Goal: Task Accomplishment & Management: Complete application form

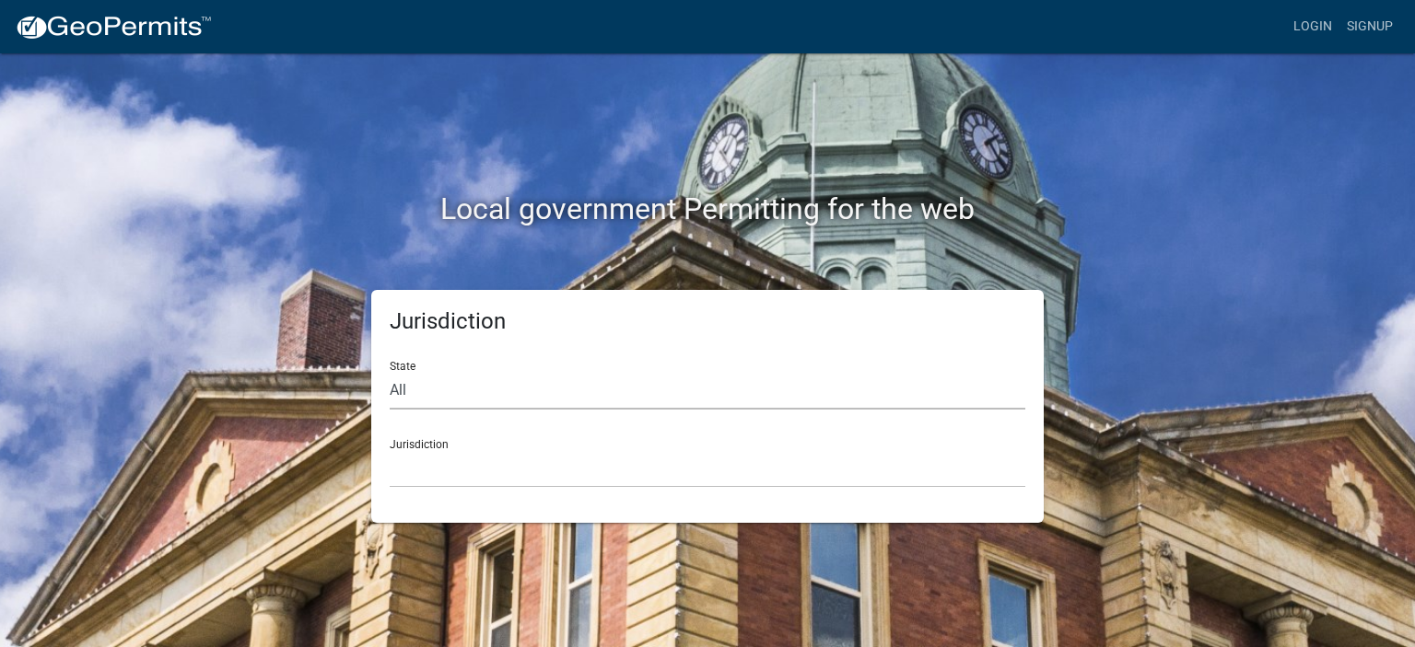
click at [419, 390] on select "All [US_STATE] [US_STATE] [US_STATE] [US_STATE] [US_STATE] [US_STATE] [US_STATE…" at bounding box center [708, 391] width 636 height 38
select select "[US_STATE]"
click at [390, 372] on select "All [US_STATE] [US_STATE] [US_STATE] [US_STATE] [US_STATE] [US_STATE] [US_STATE…" at bounding box center [708, 391] width 636 height 38
click at [457, 478] on select "[GEOGRAPHIC_DATA], [US_STATE] [GEOGRAPHIC_DATA], [US_STATE] [GEOGRAPHIC_DATA], …" at bounding box center [708, 469] width 636 height 38
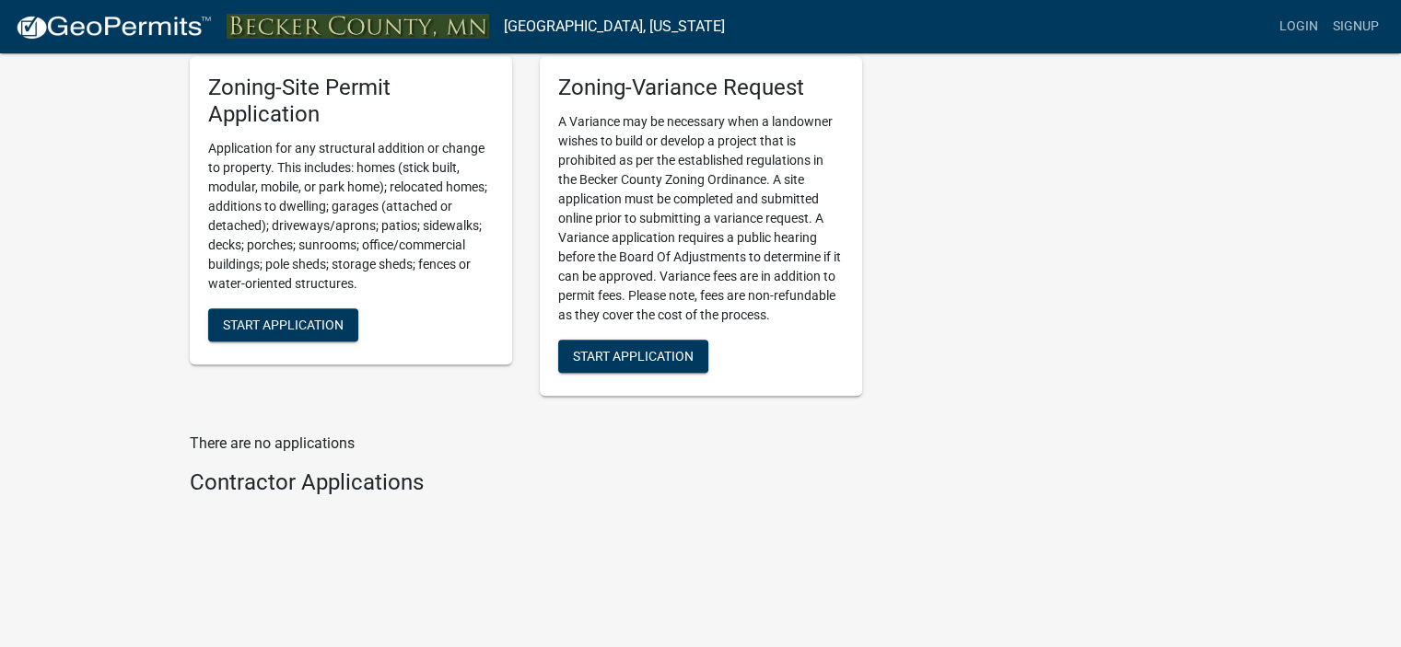
scroll to position [1087, 0]
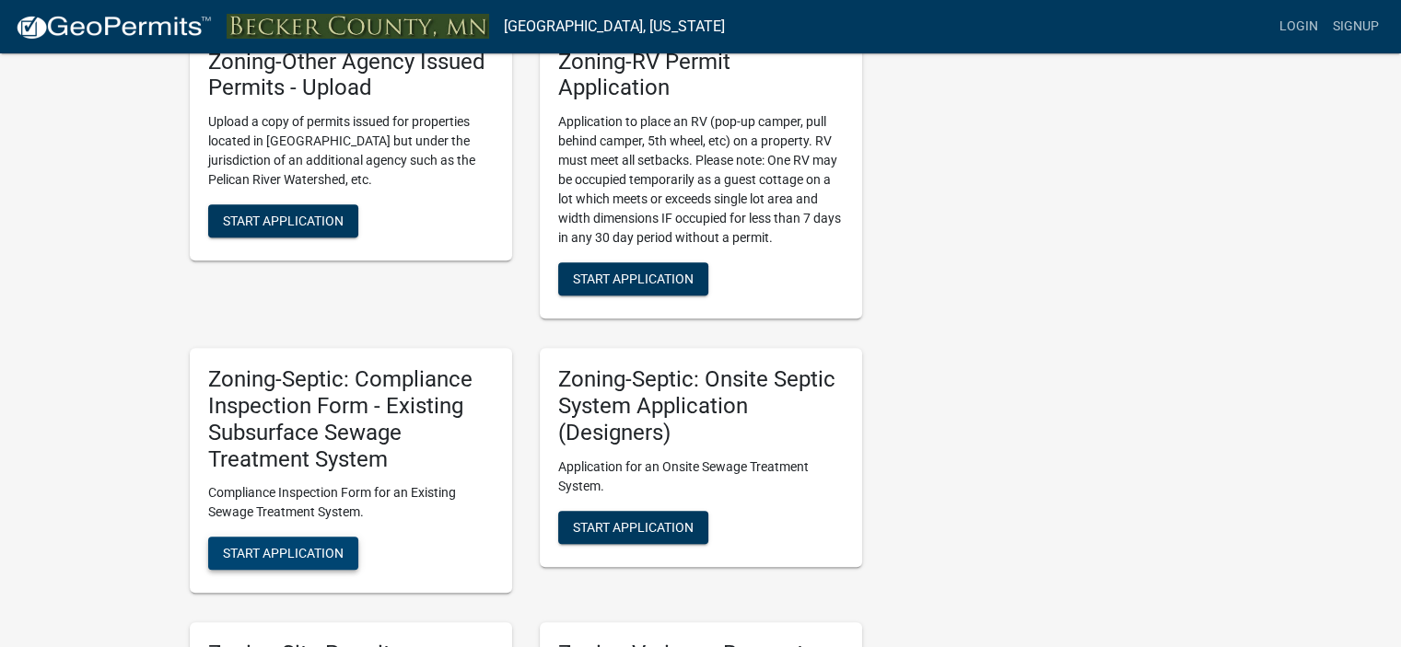
click at [292, 540] on button "Start Application" at bounding box center [283, 553] width 150 height 33
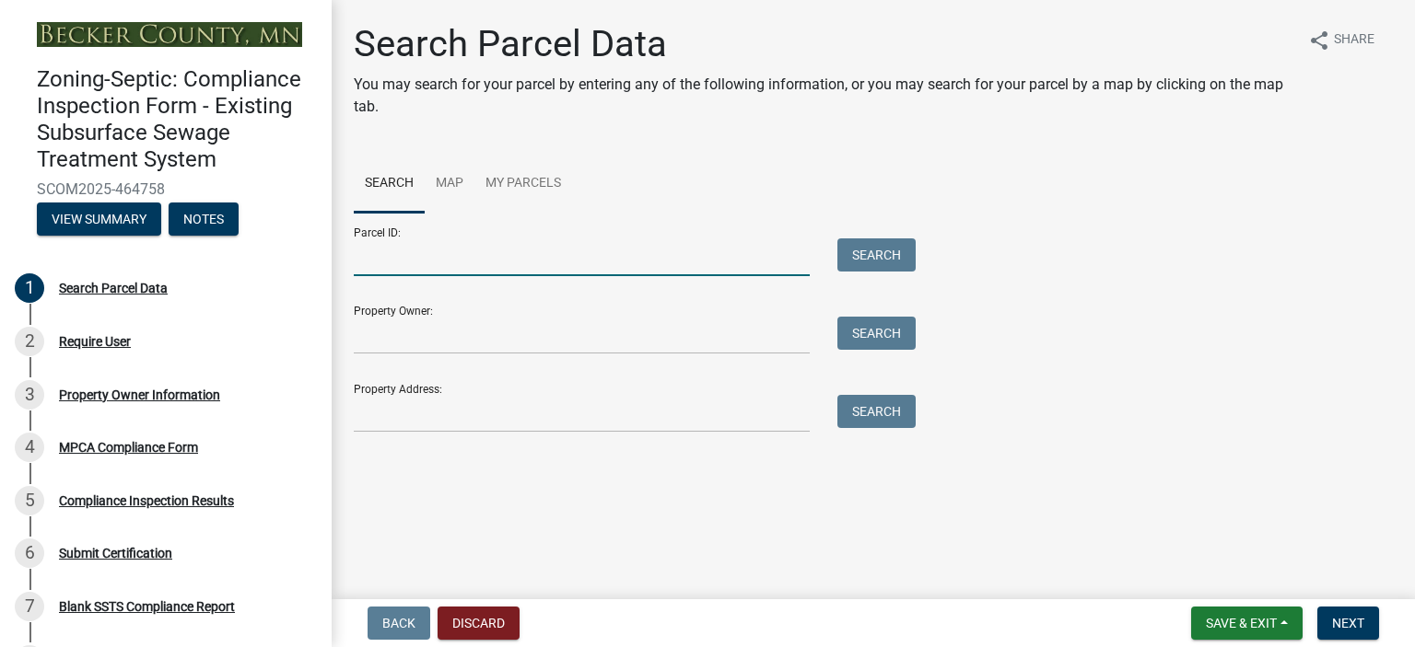
click at [365, 265] on input "Parcel ID:" at bounding box center [582, 258] width 456 height 38
type input "081110000"
click at [862, 246] on button "Search" at bounding box center [876, 255] width 78 height 33
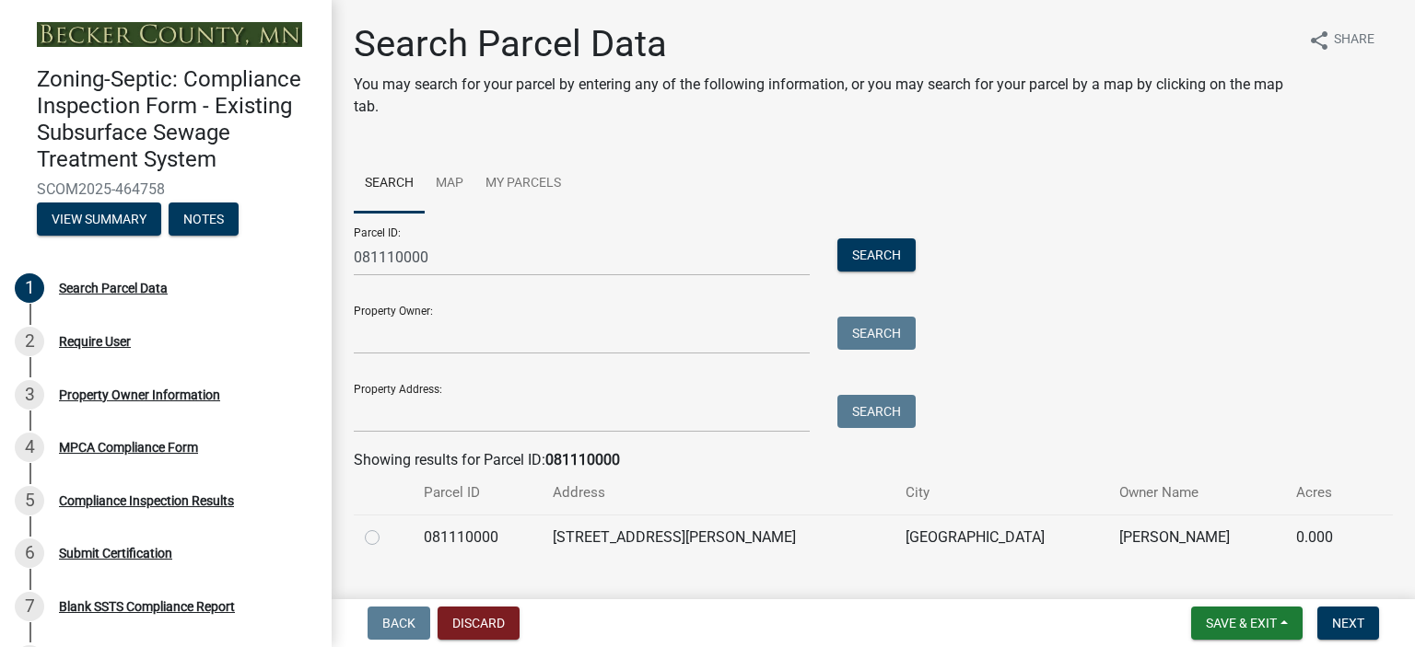
click at [387, 527] on label at bounding box center [387, 527] width 0 height 0
click at [387, 534] on input "radio" at bounding box center [393, 533] width 12 height 12
radio input "true"
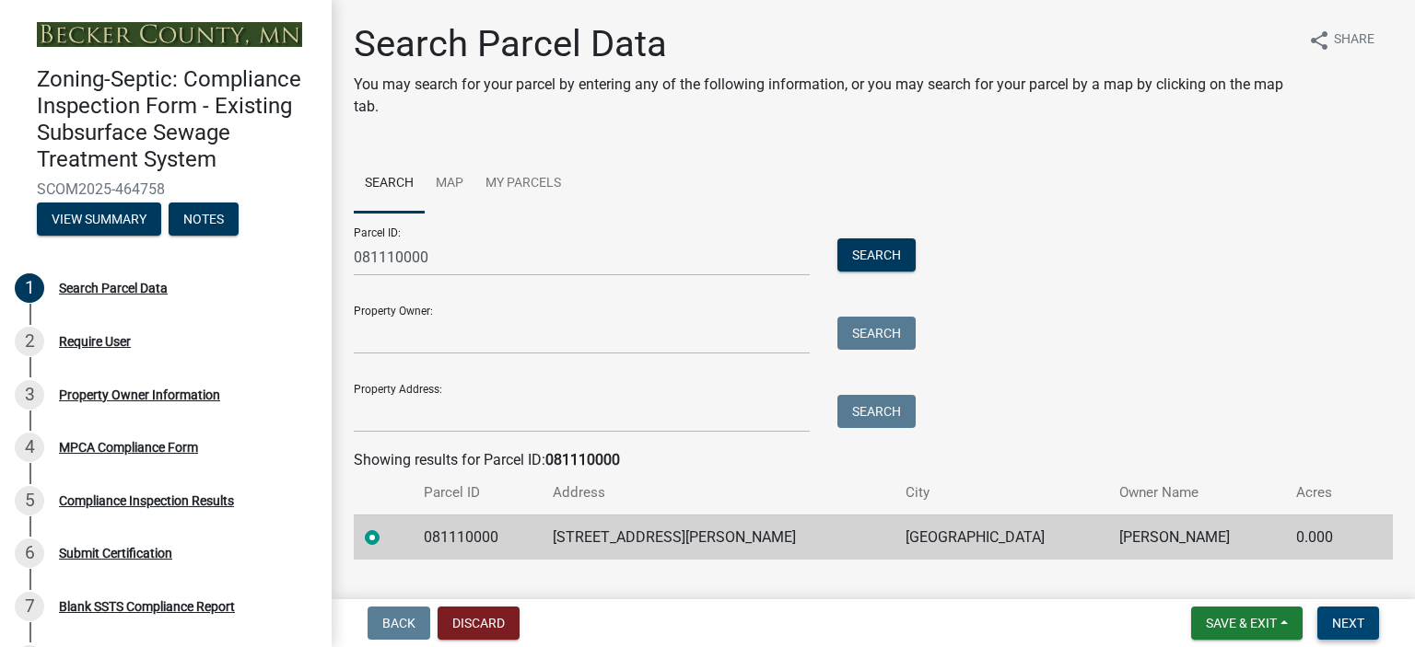
click at [1360, 622] on span "Next" at bounding box center [1348, 623] width 32 height 15
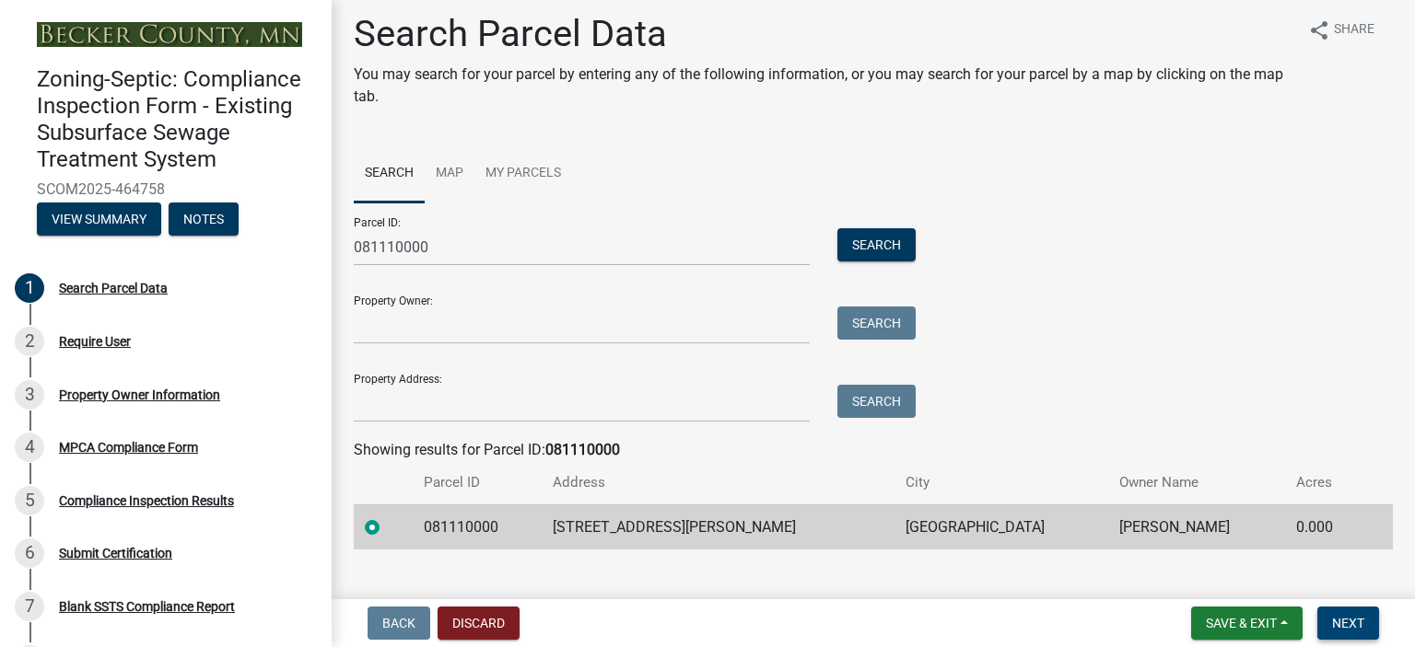
scroll to position [39, 0]
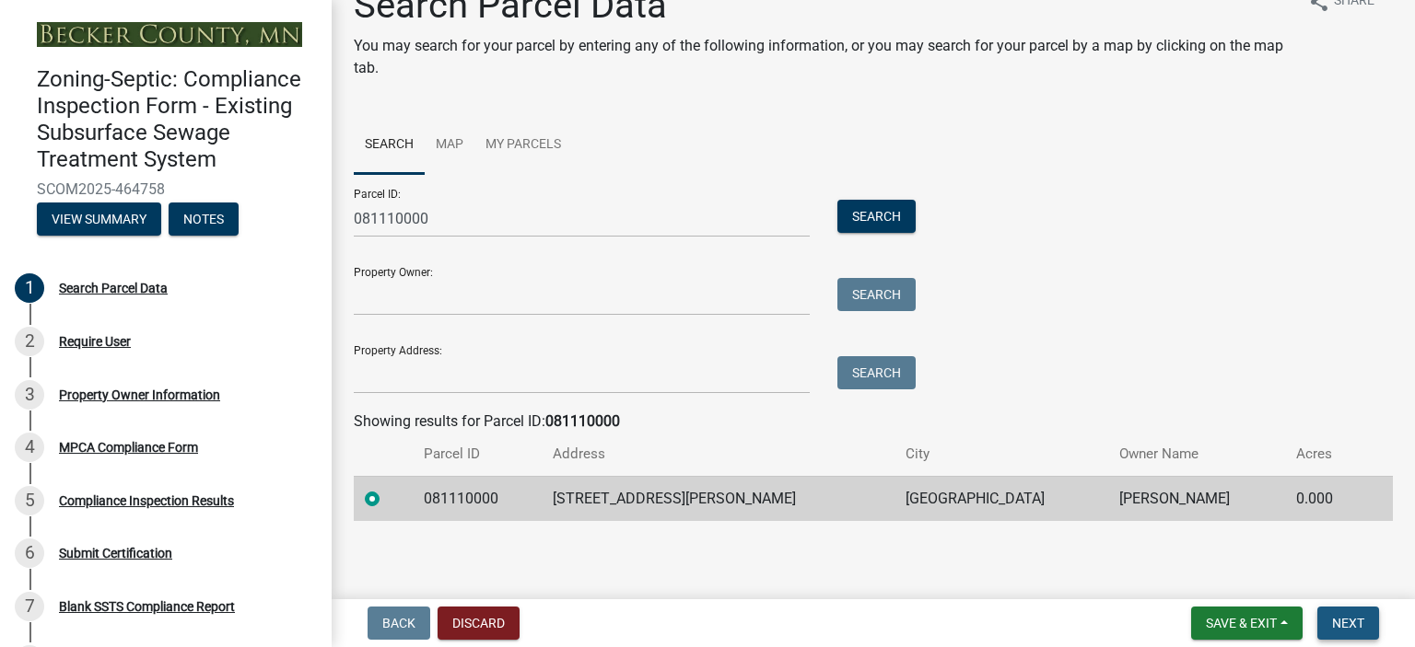
click at [1343, 610] on button "Next" at bounding box center [1348, 623] width 62 height 33
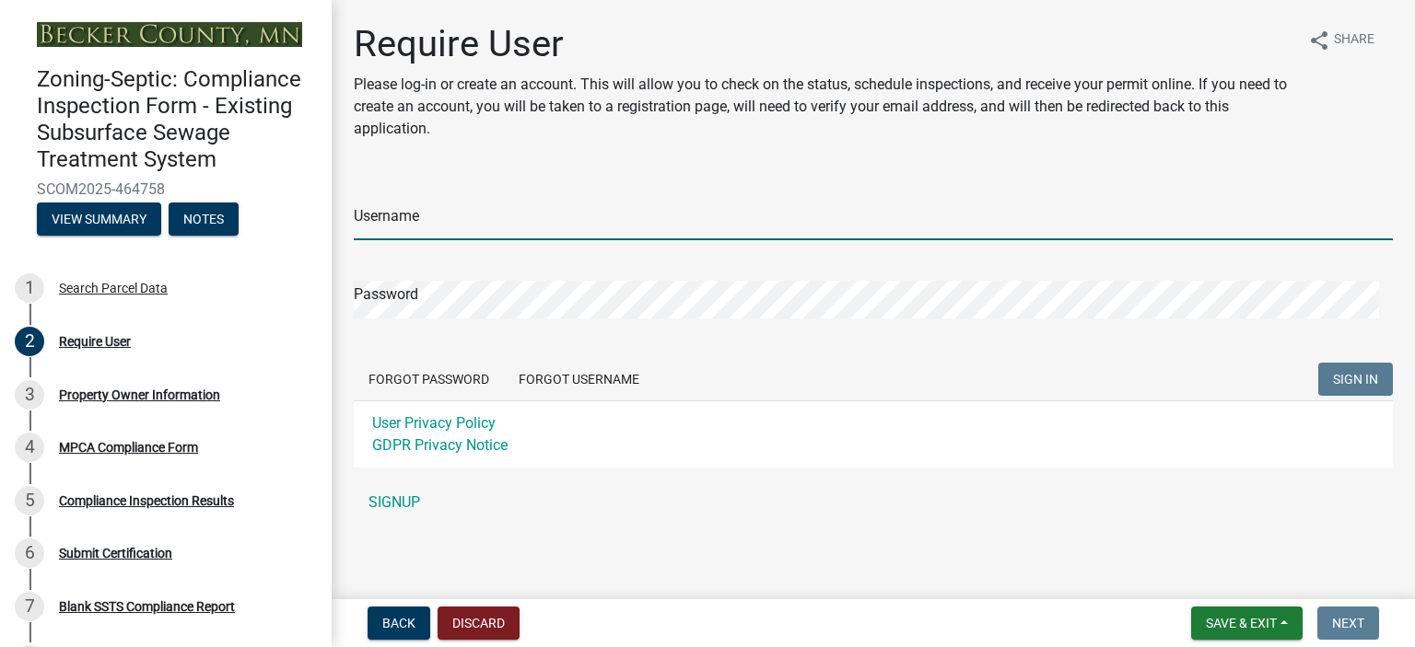
type input "[PERSON_NAME] Services LLC"
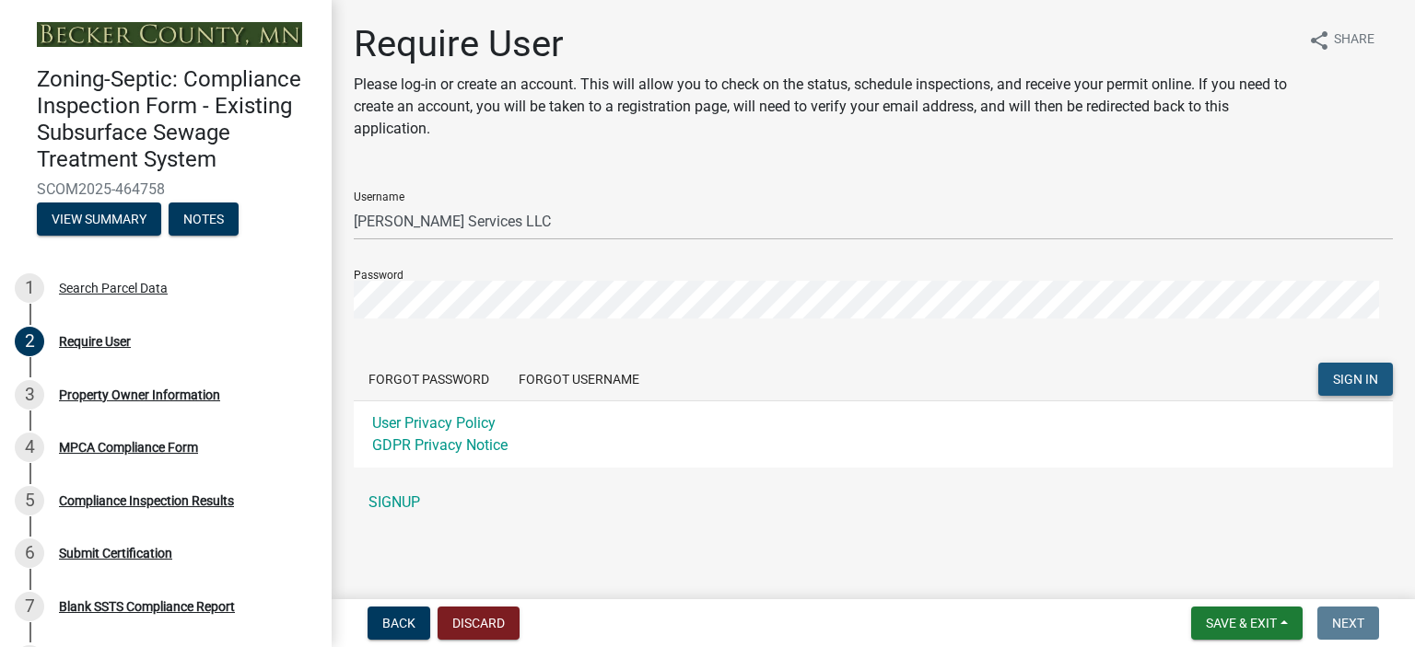
click at [1354, 376] on span "SIGN IN" at bounding box center [1355, 379] width 45 height 15
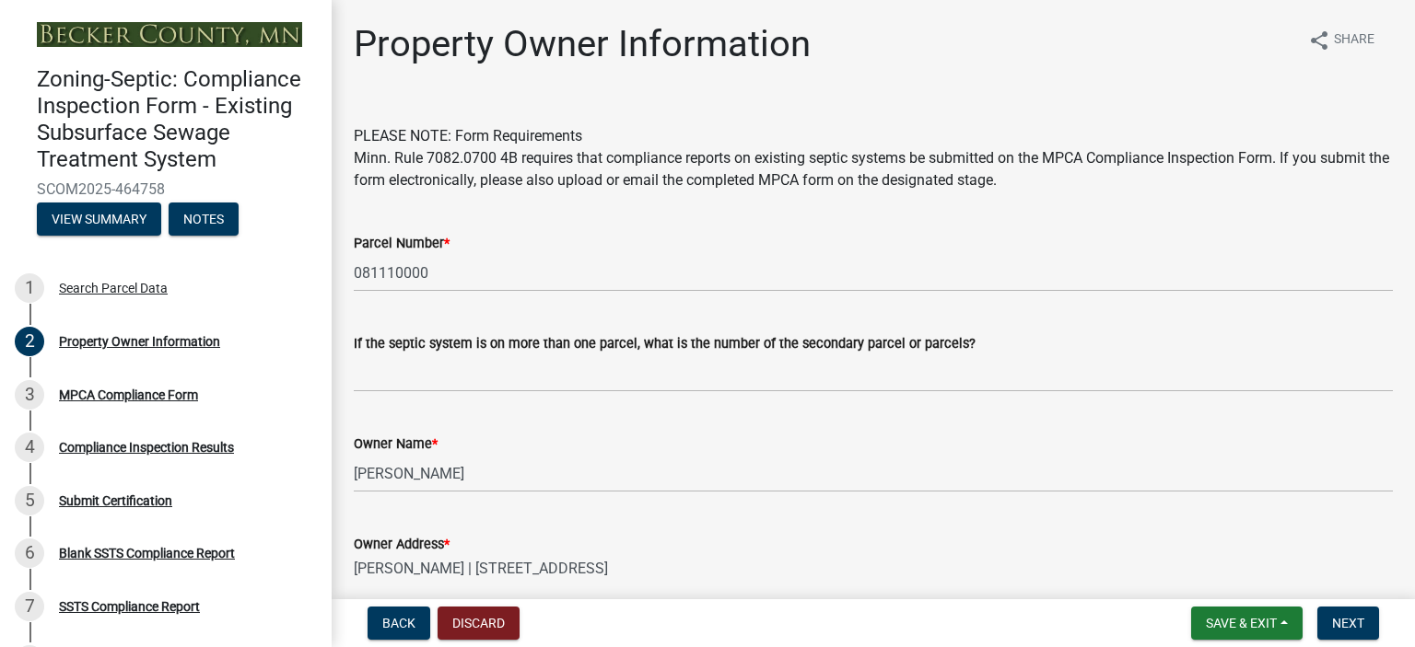
scroll to position [518, 0]
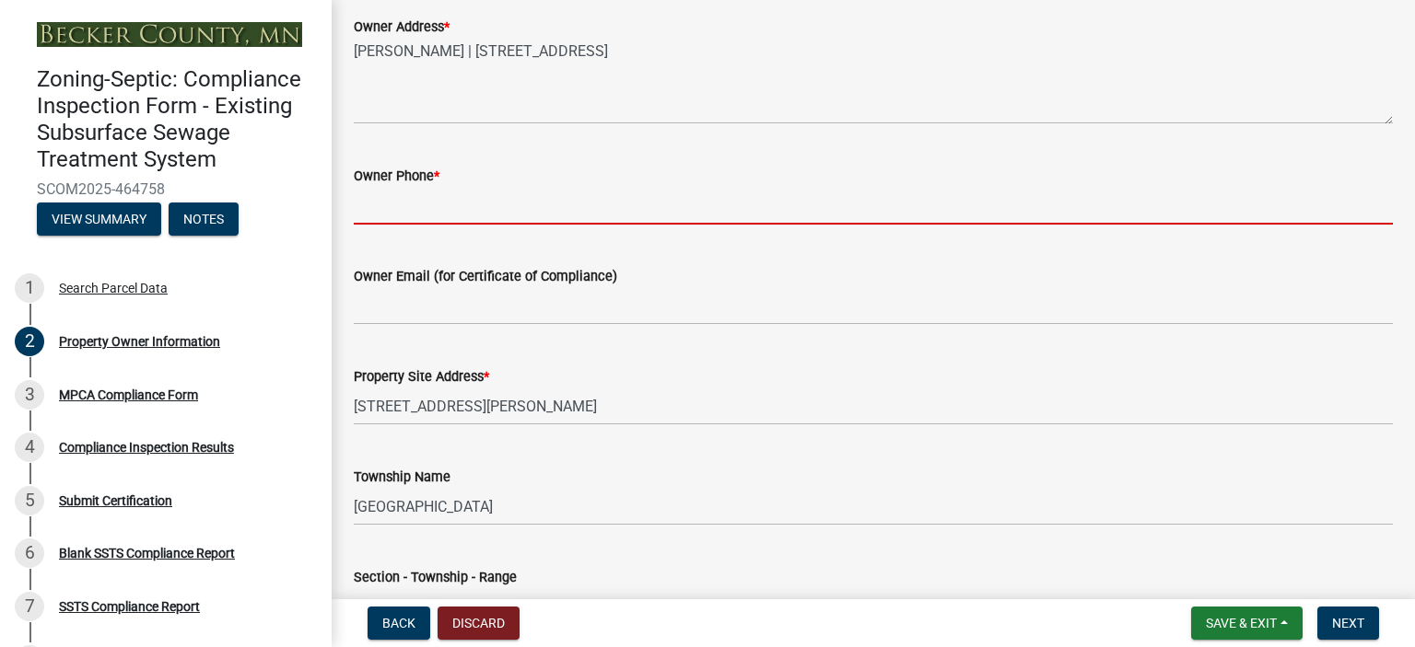
click at [380, 215] on input "Owner Phone *" at bounding box center [873, 206] width 1039 height 38
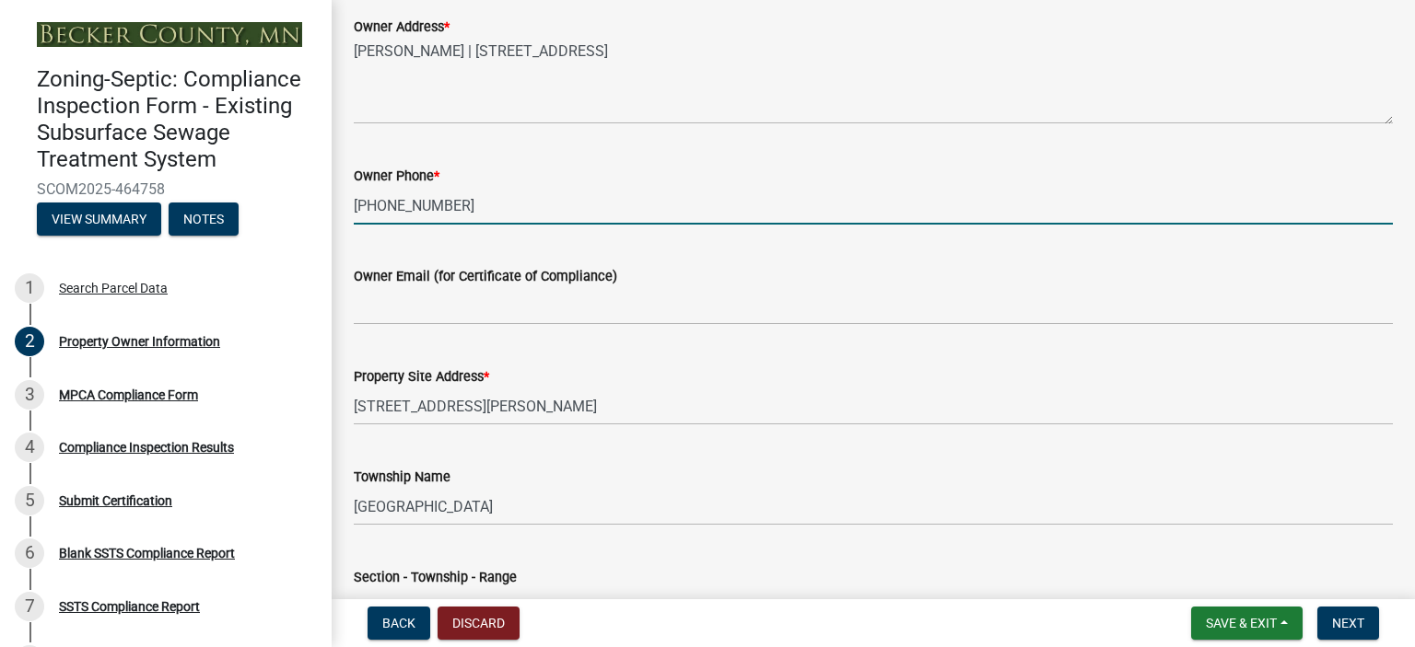
scroll to position [1035, 0]
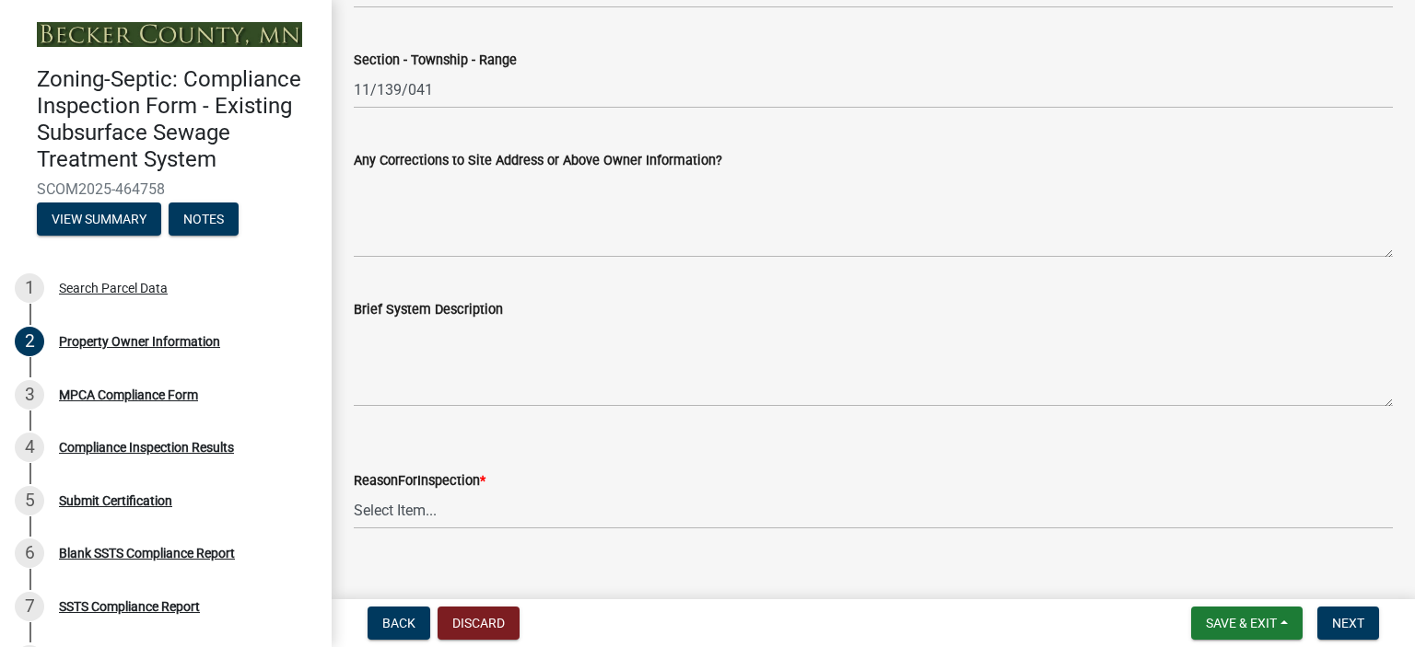
type input "[PHONE_NUMBER]"
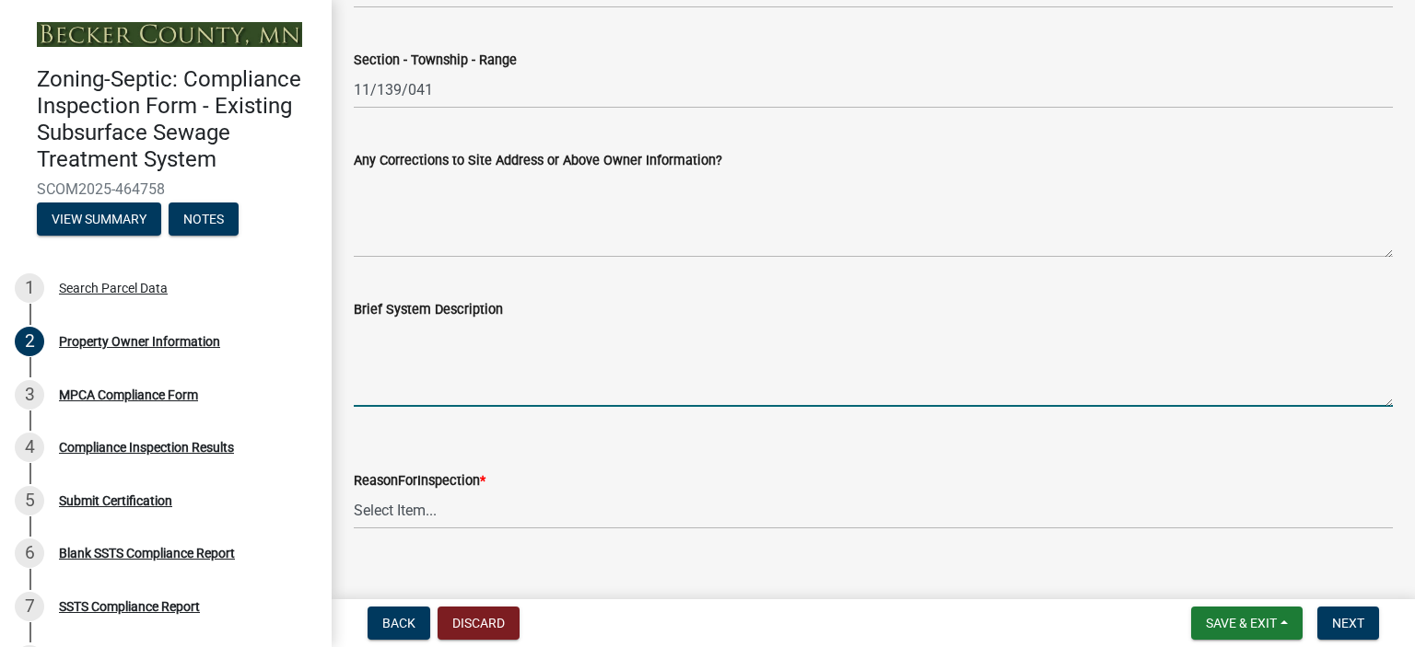
click at [394, 386] on textarea "Brief System Description" at bounding box center [873, 364] width 1039 height 87
type textarea "HOLDING TANK"
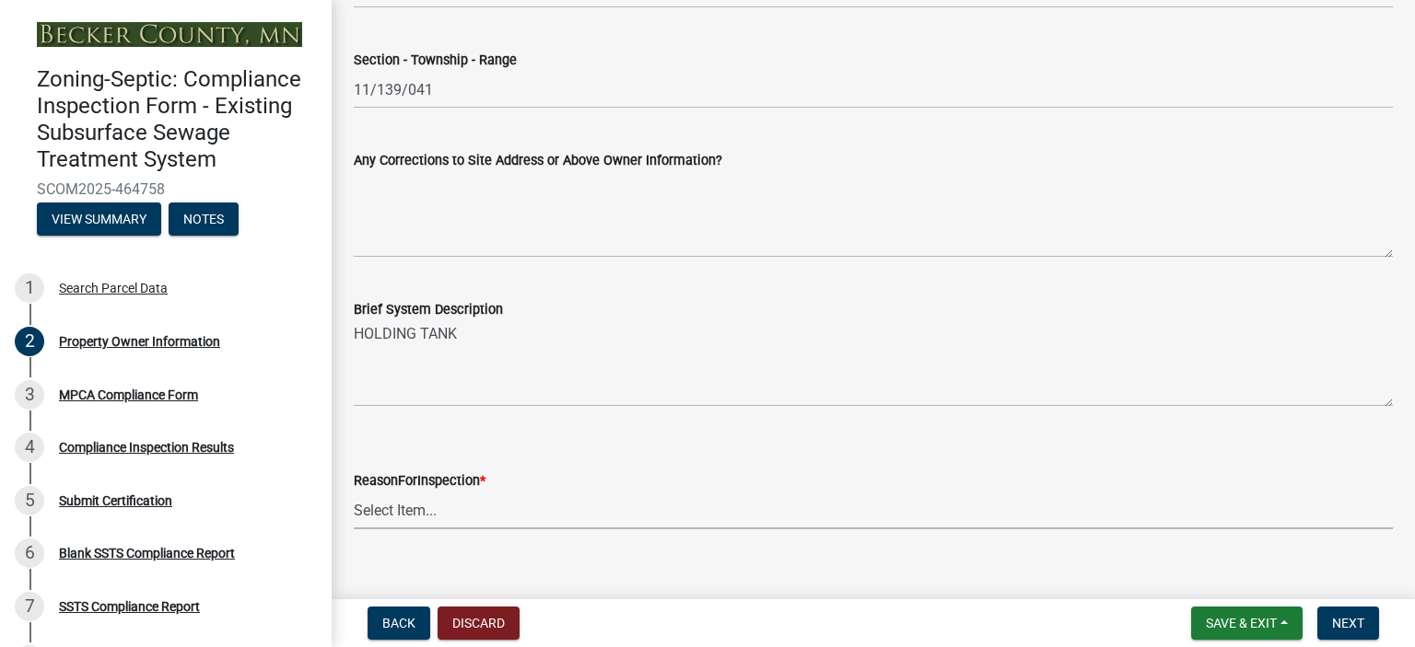
click at [378, 504] on select "Select Item... Property Sale Lake Study Required for Permit Other" at bounding box center [873, 511] width 1039 height 38
click at [354, 492] on select "Select Item... Property Sale Lake Study Required for Permit Other" at bounding box center [873, 511] width 1039 height 38
select select "3e6c5637-c66b-418d-927c-69aaf39ab5a9"
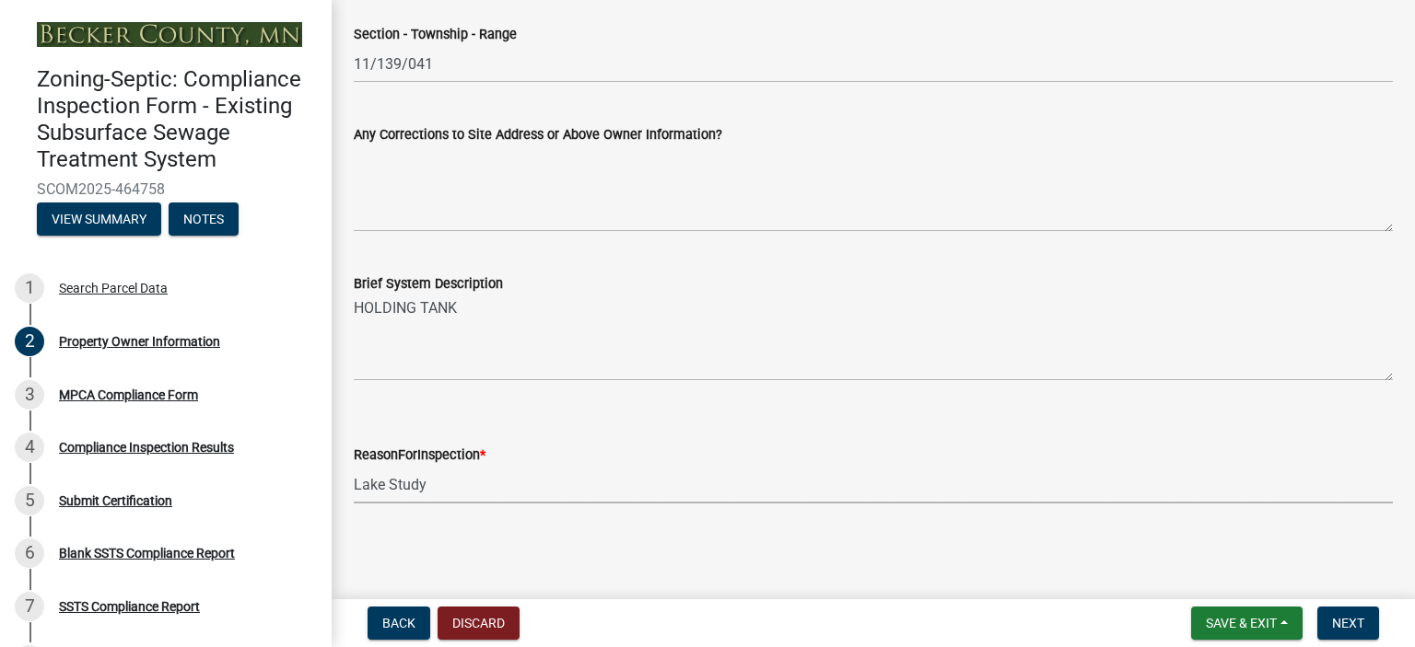
scroll to position [542, 0]
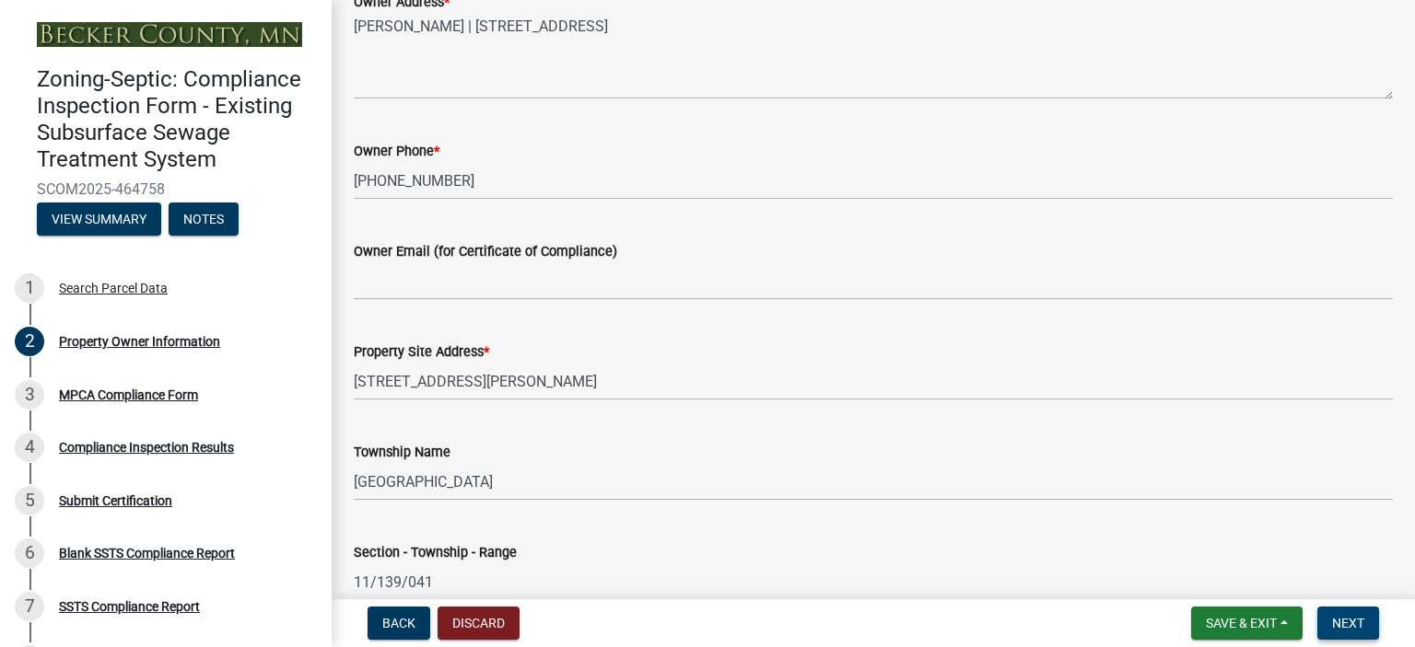
click at [1338, 619] on span "Next" at bounding box center [1348, 623] width 32 height 15
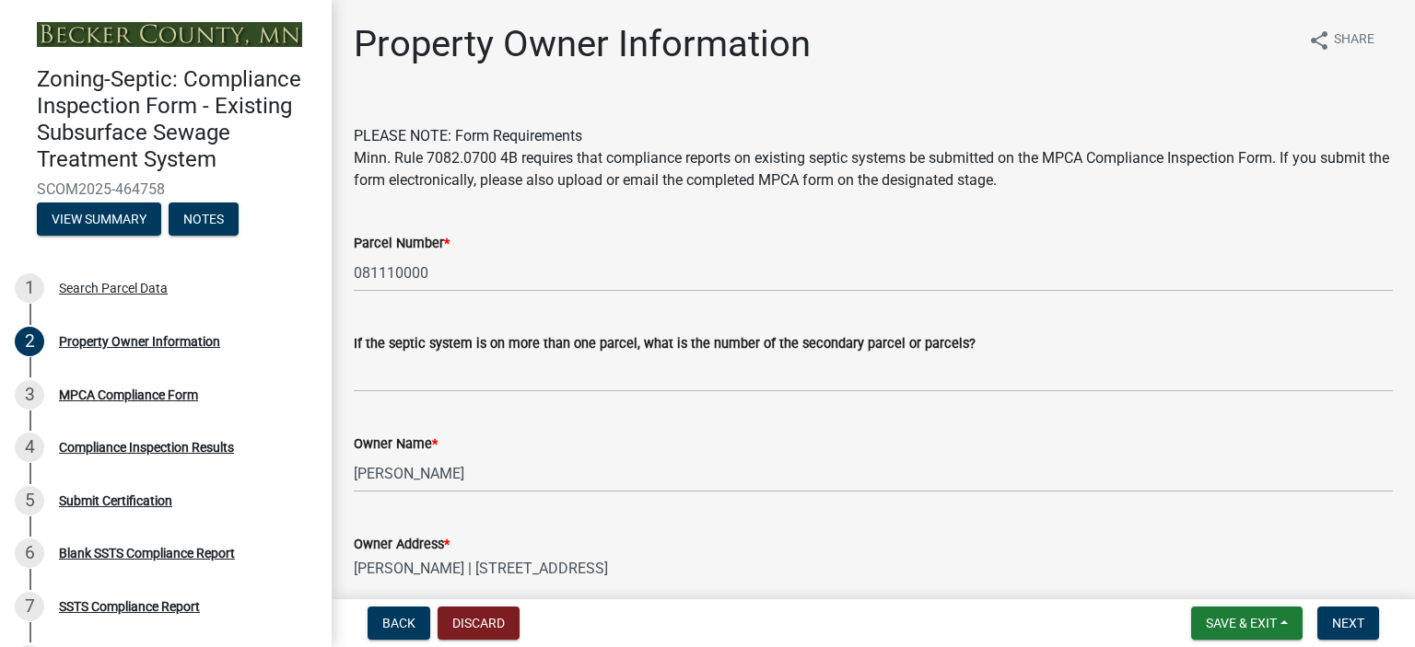
scroll to position [518, 0]
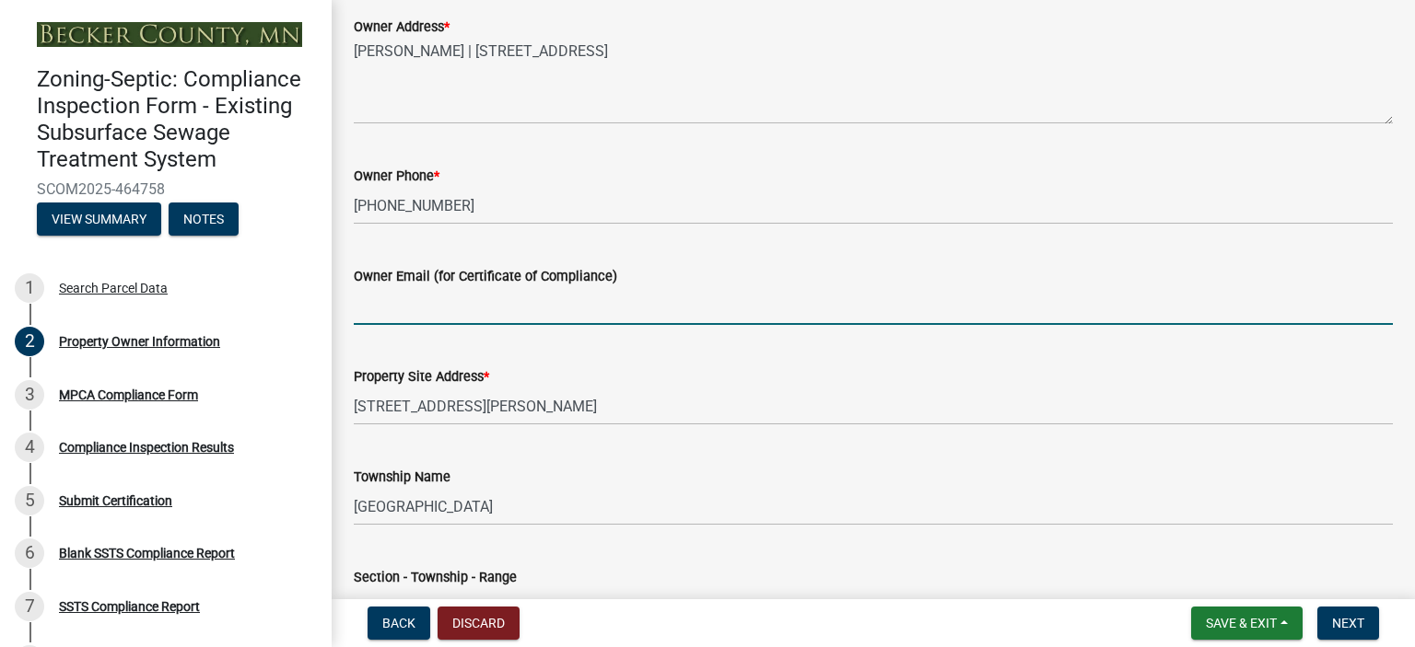
click at [413, 311] on input "Owner Email (for Certificate of Compliance)" at bounding box center [873, 306] width 1039 height 38
type input "UNKNOWN"
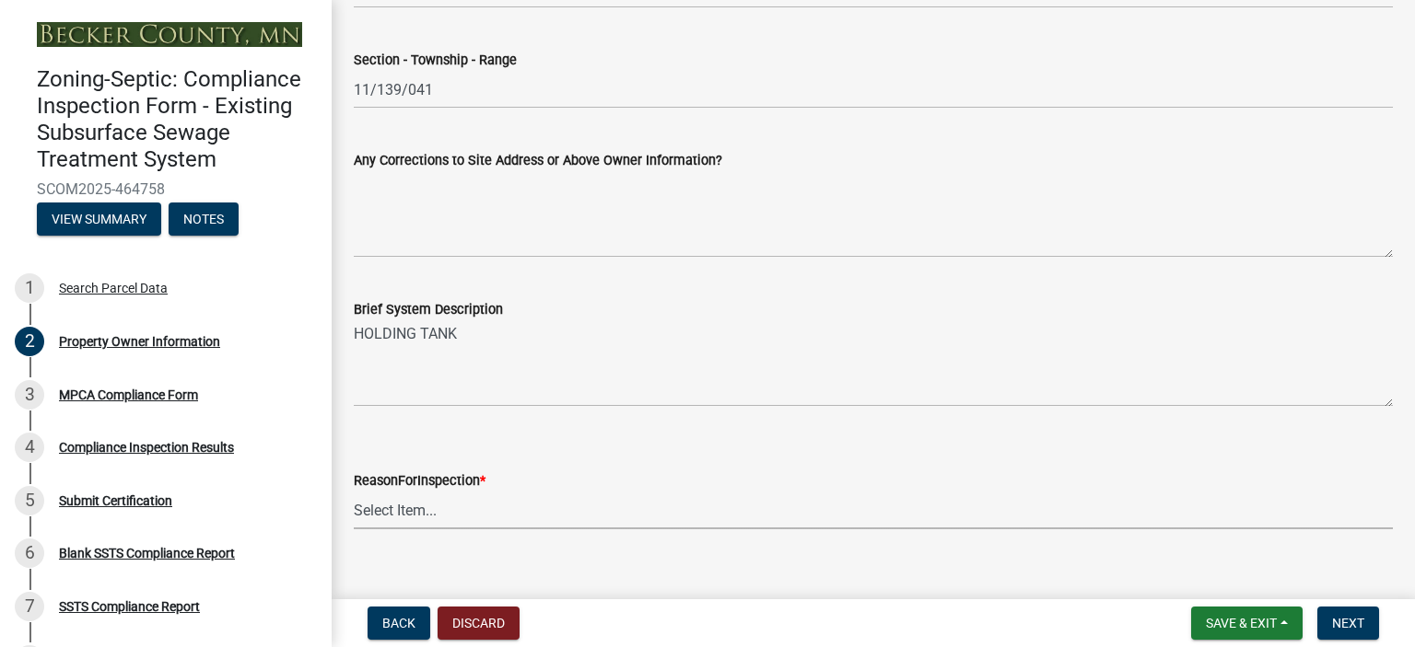
click at [376, 507] on select "Select Item... Property Sale Lake Study Required for Permit Other" at bounding box center [873, 511] width 1039 height 38
click at [354, 492] on select "Select Item... Property Sale Lake Study Required for Permit Other" at bounding box center [873, 511] width 1039 height 38
select select "3e6c5637-c66b-418d-927c-69aaf39ab5a9"
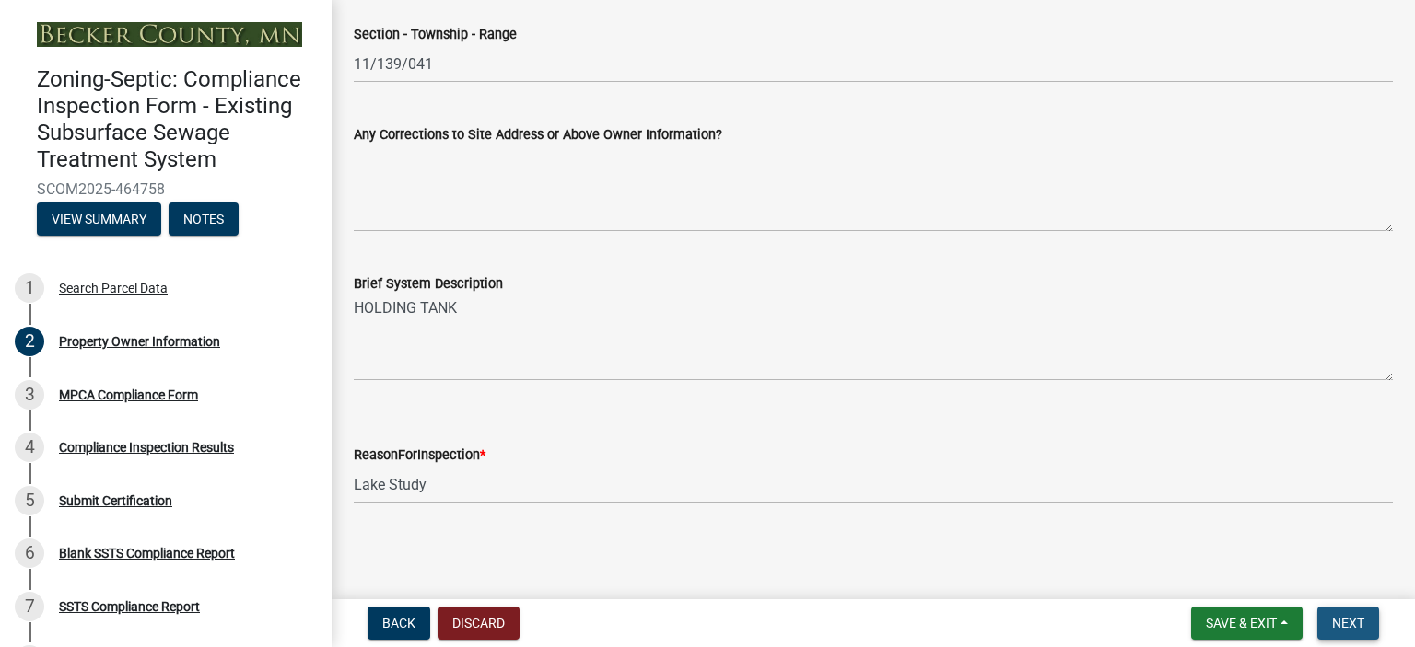
click at [1354, 626] on span "Next" at bounding box center [1348, 623] width 32 height 15
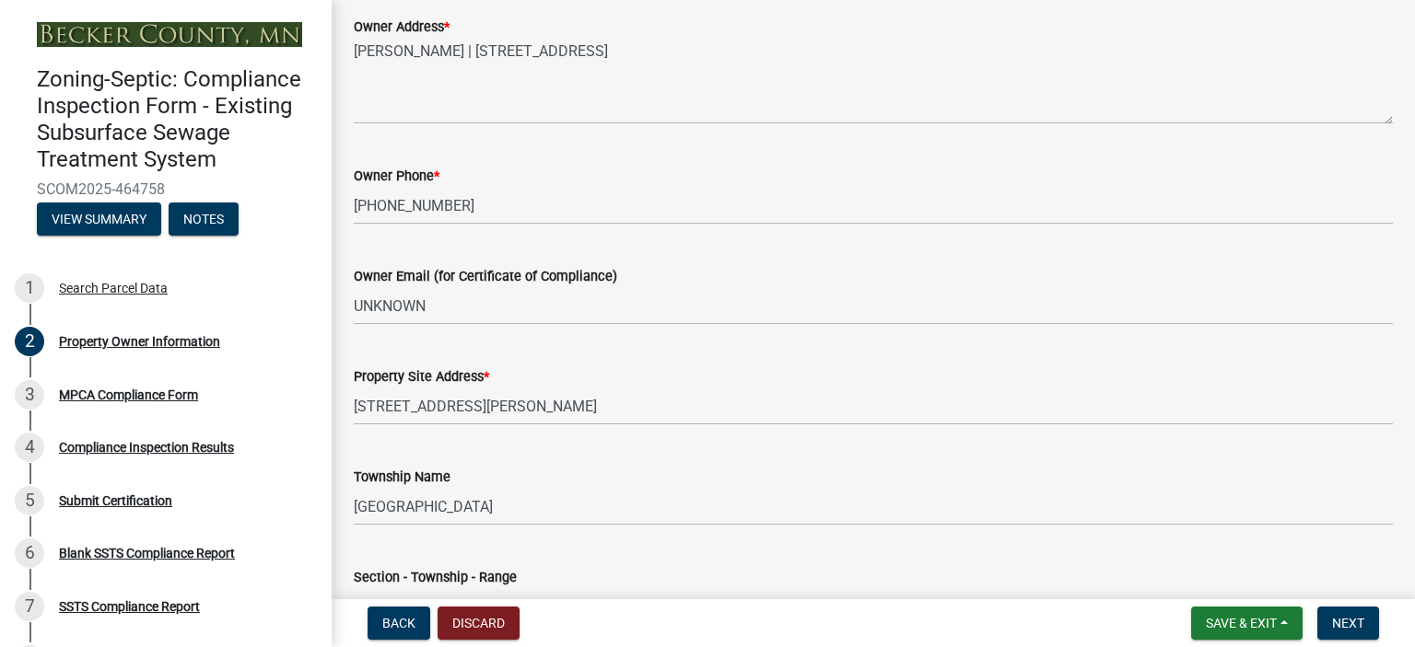
scroll to position [1035, 0]
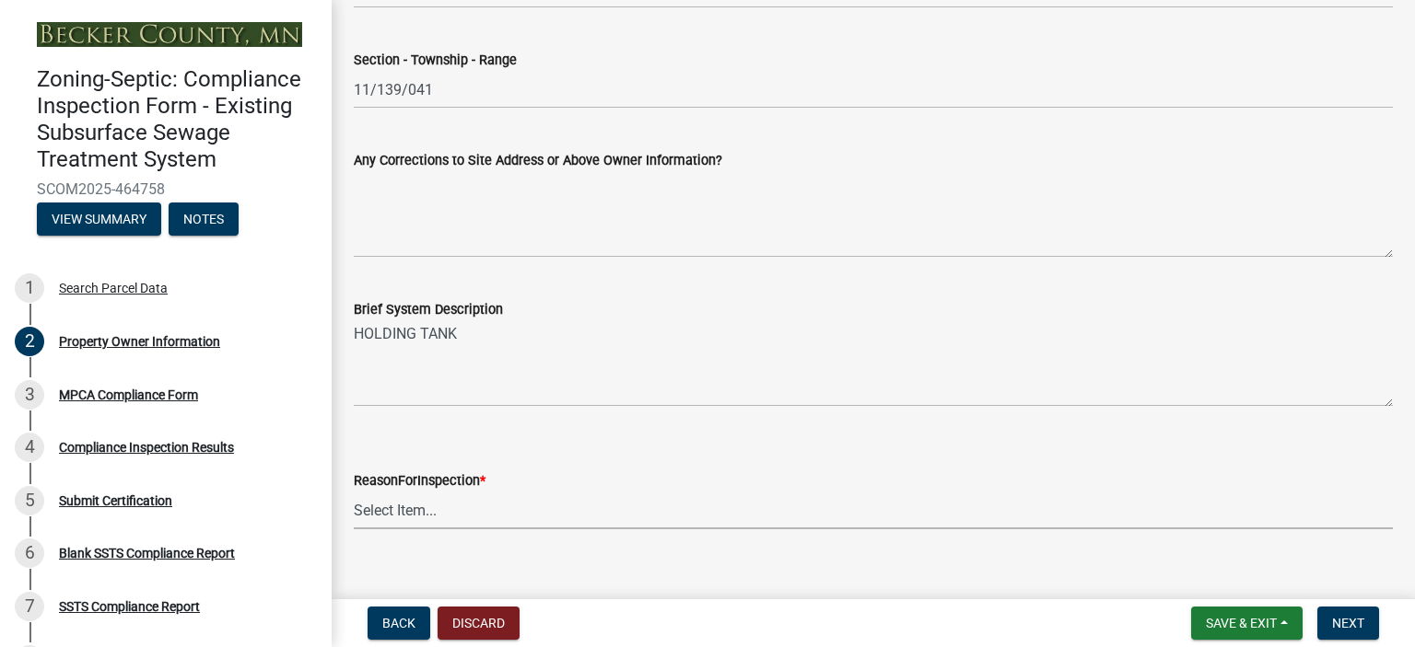
click at [407, 511] on select "Select Item... Property Sale Lake Study Required for Permit Other" at bounding box center [873, 511] width 1039 height 38
click at [354, 492] on select "Select Item... Property Sale Lake Study Required for Permit Other" at bounding box center [873, 511] width 1039 height 38
select select "3e6c5637-c66b-418d-927c-69aaf39ab5a9"
click at [1336, 620] on span "Next" at bounding box center [1348, 623] width 32 height 15
click at [375, 503] on select "Select Item... Property Sale Lake Study Required for Permit Other" at bounding box center [873, 511] width 1039 height 38
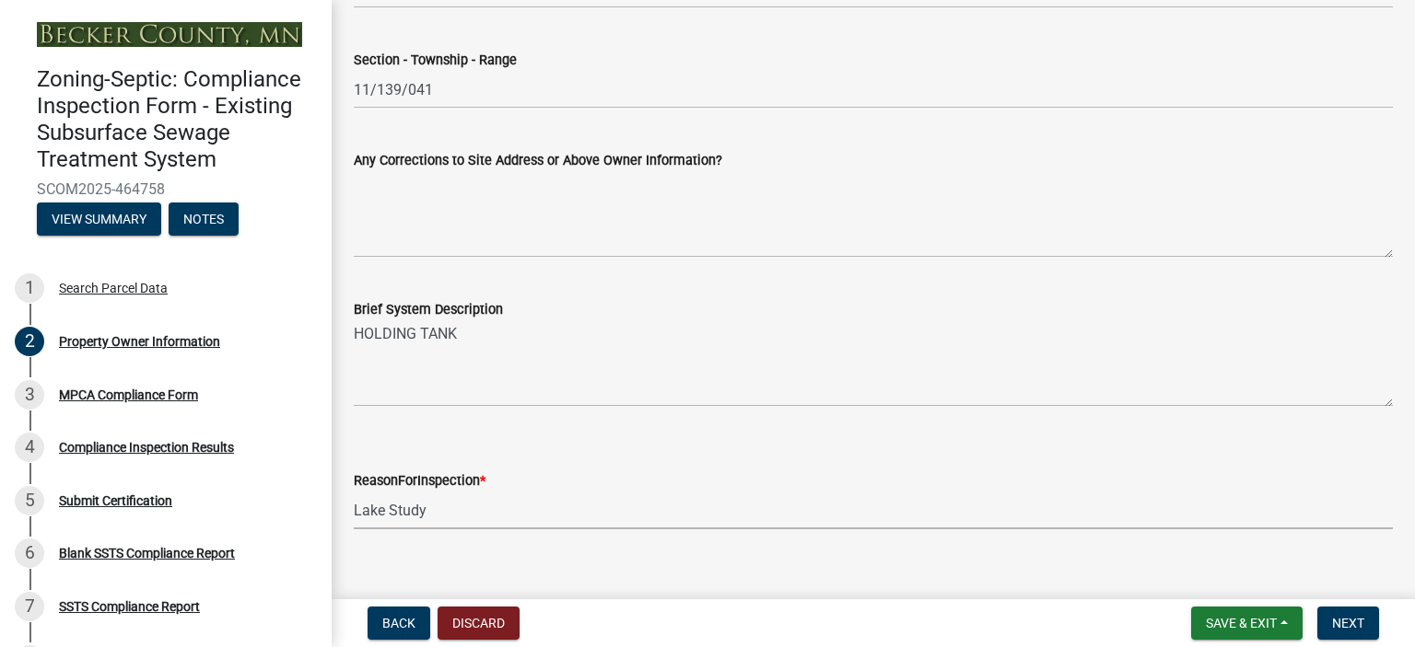
click at [354, 492] on select "Select Item... Property Sale Lake Study Required for Permit Other" at bounding box center [873, 511] width 1039 height 38
select select "3e6c5637-c66b-418d-927c-69aaf39ab5a9"
click at [1341, 625] on span "Next" at bounding box center [1348, 623] width 32 height 15
click at [383, 519] on select "Select Item... Property Sale Lake Study Required for Permit Other" at bounding box center [873, 511] width 1039 height 38
click at [354, 492] on select "Select Item... Property Sale Lake Study Required for Permit Other" at bounding box center [873, 511] width 1039 height 38
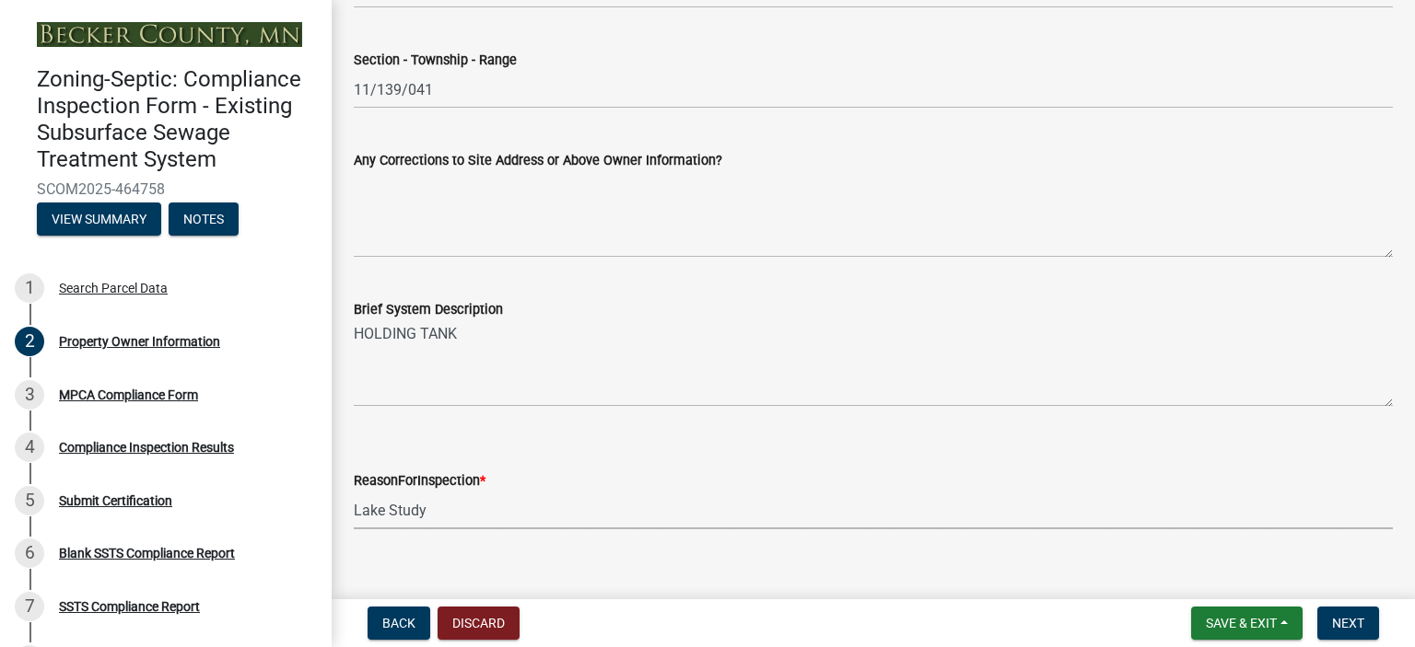
select select "3e6c5637-c66b-418d-927c-69aaf39ab5a9"
click at [1353, 625] on span "Next" at bounding box center [1348, 623] width 32 height 15
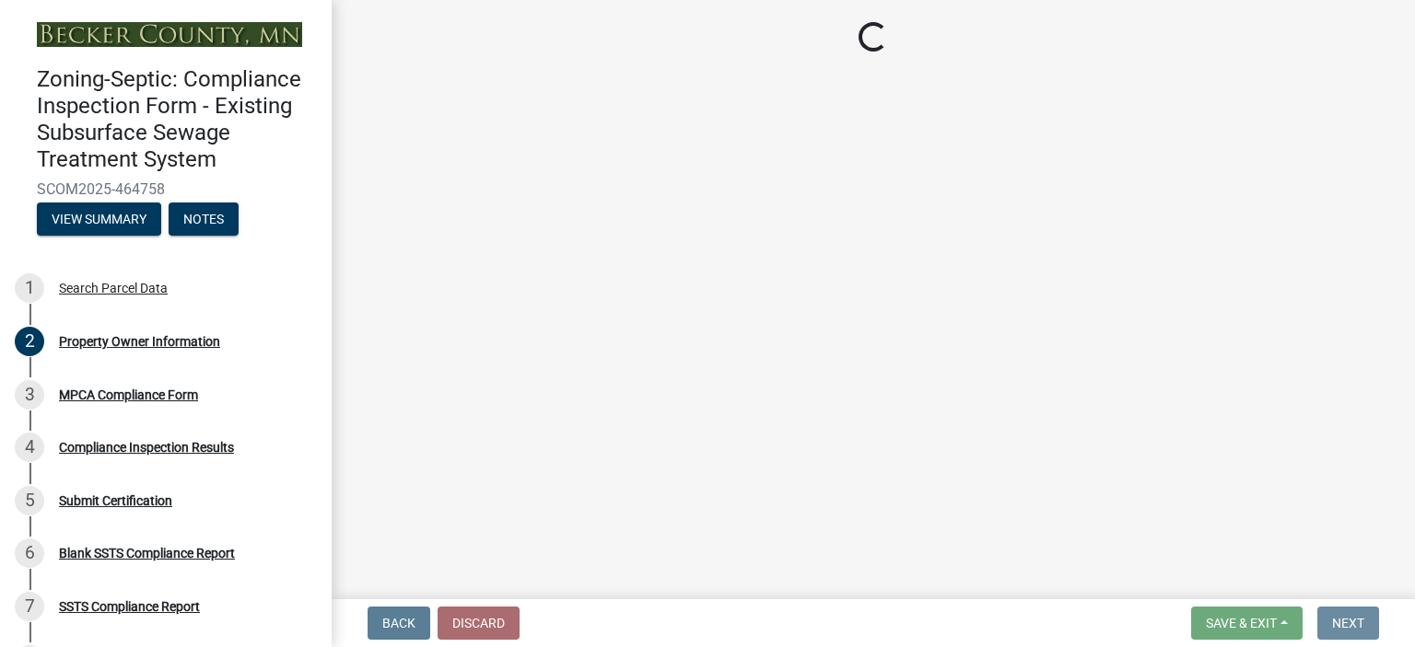
scroll to position [0, 0]
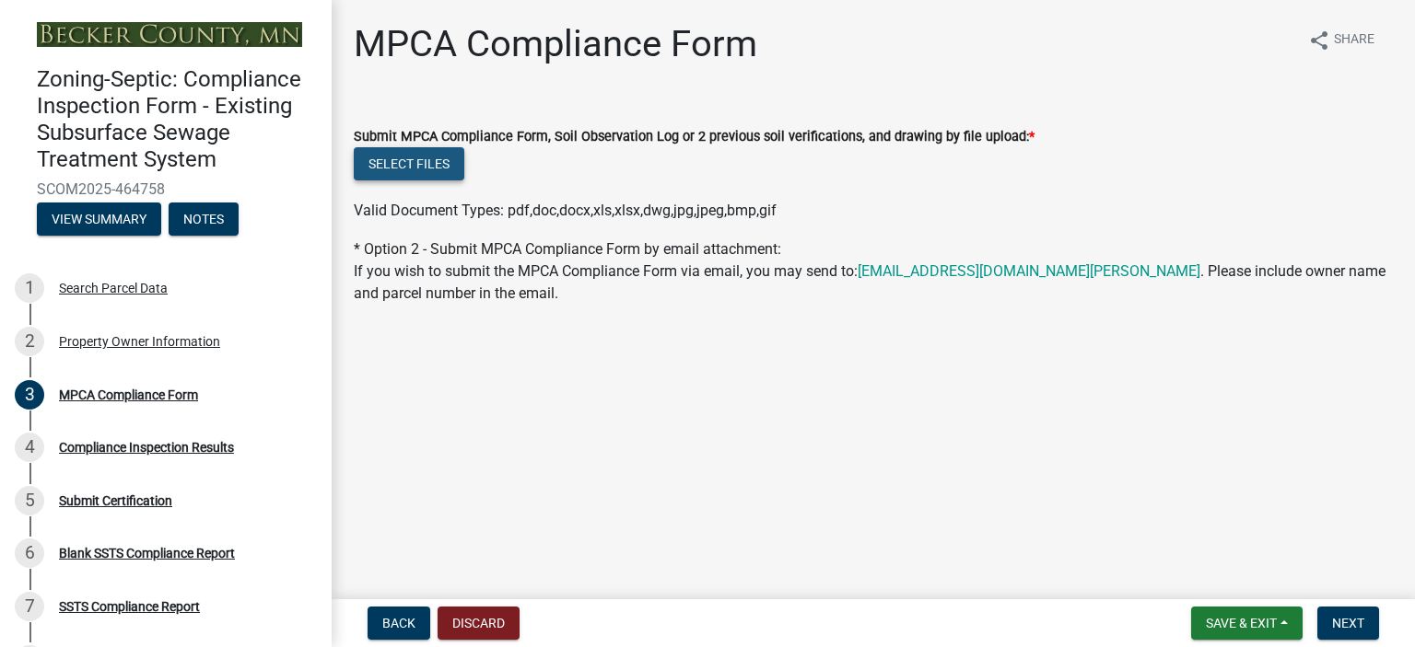
click at [409, 167] on button "Select files" at bounding box center [409, 163] width 111 height 33
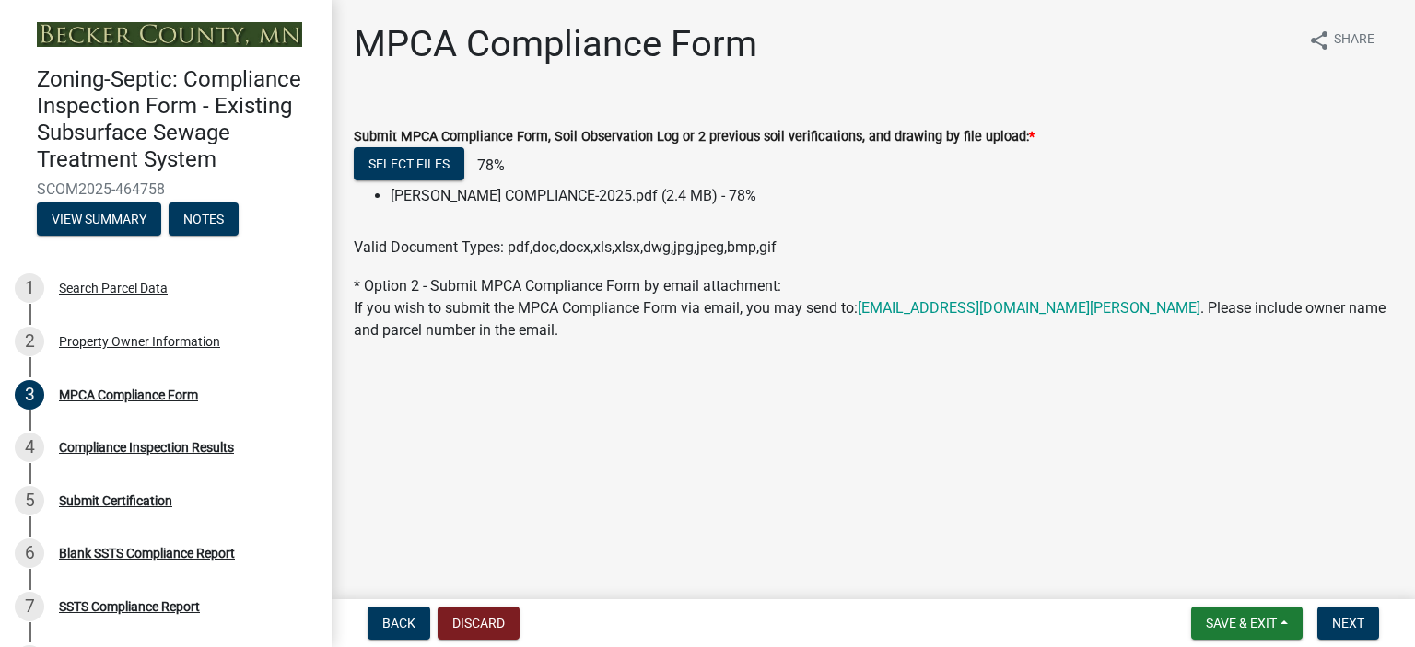
click at [1326, 496] on main "MPCA Compliance Form share Share Submit MPCA Compliance Form, Soil Observation …" at bounding box center [873, 296] width 1083 height 592
click at [1353, 624] on span "Next" at bounding box center [1348, 623] width 32 height 15
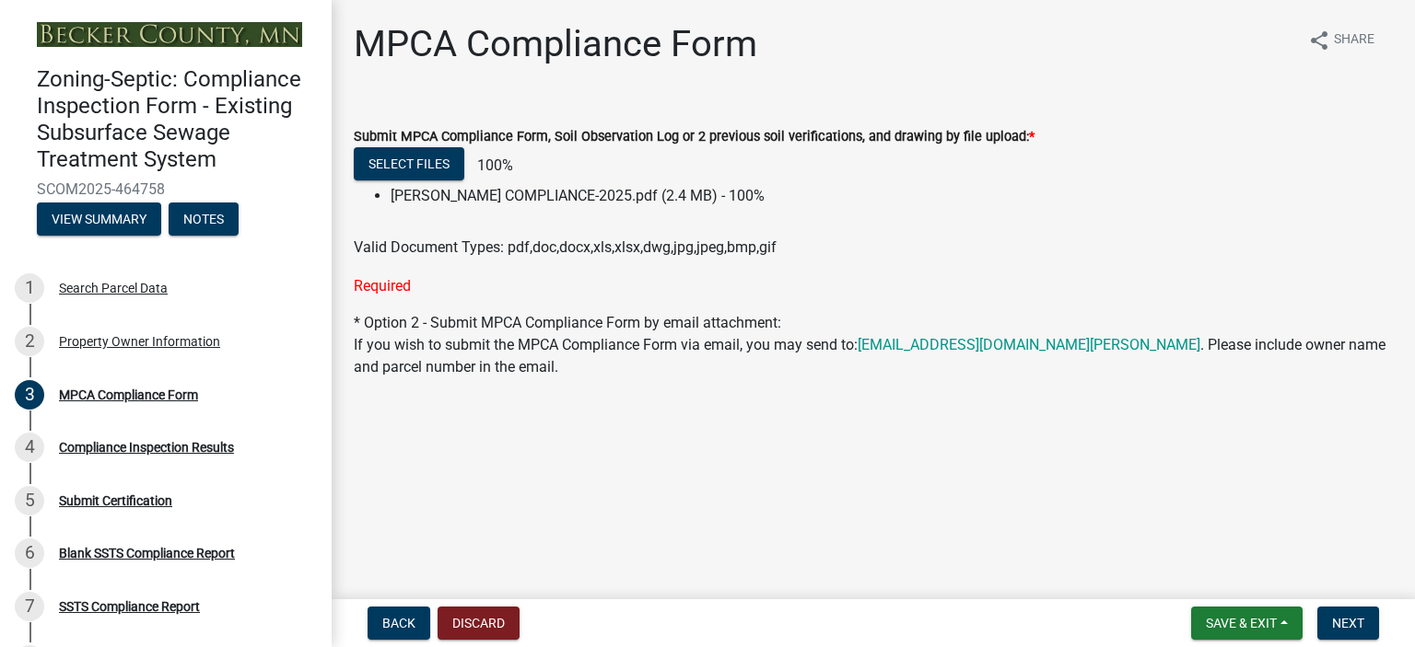
click at [443, 274] on div "Submit MPCA Compliance Form, Soil Observation Log or 2 previous soil verificati…" at bounding box center [873, 200] width 1039 height 194
click at [1340, 616] on span "Next" at bounding box center [1348, 623] width 32 height 15
click at [1409, 545] on main "MPCA Compliance Form share Share Submit MPCA Compliance Form, Soil Observation …" at bounding box center [873, 296] width 1083 height 592
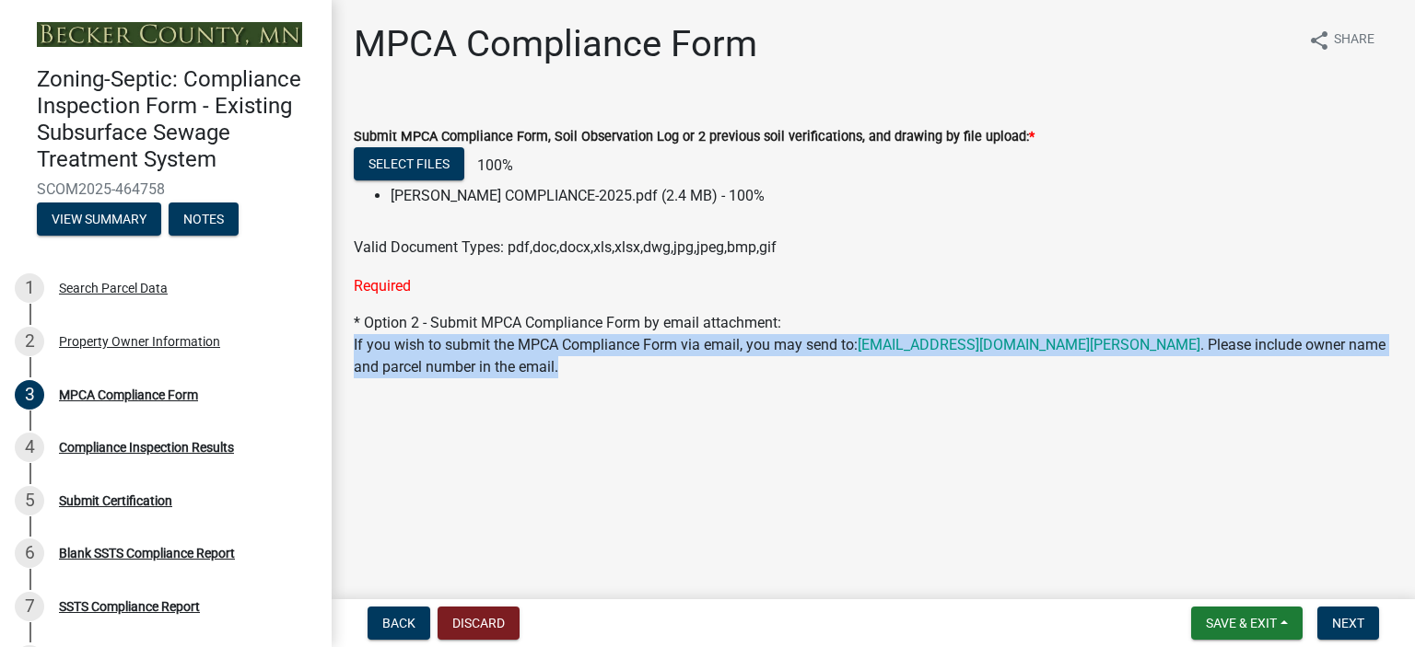
click at [1409, 545] on main "MPCA Compliance Form share Share Submit MPCA Compliance Form, Soil Observation …" at bounding box center [873, 296] width 1083 height 592
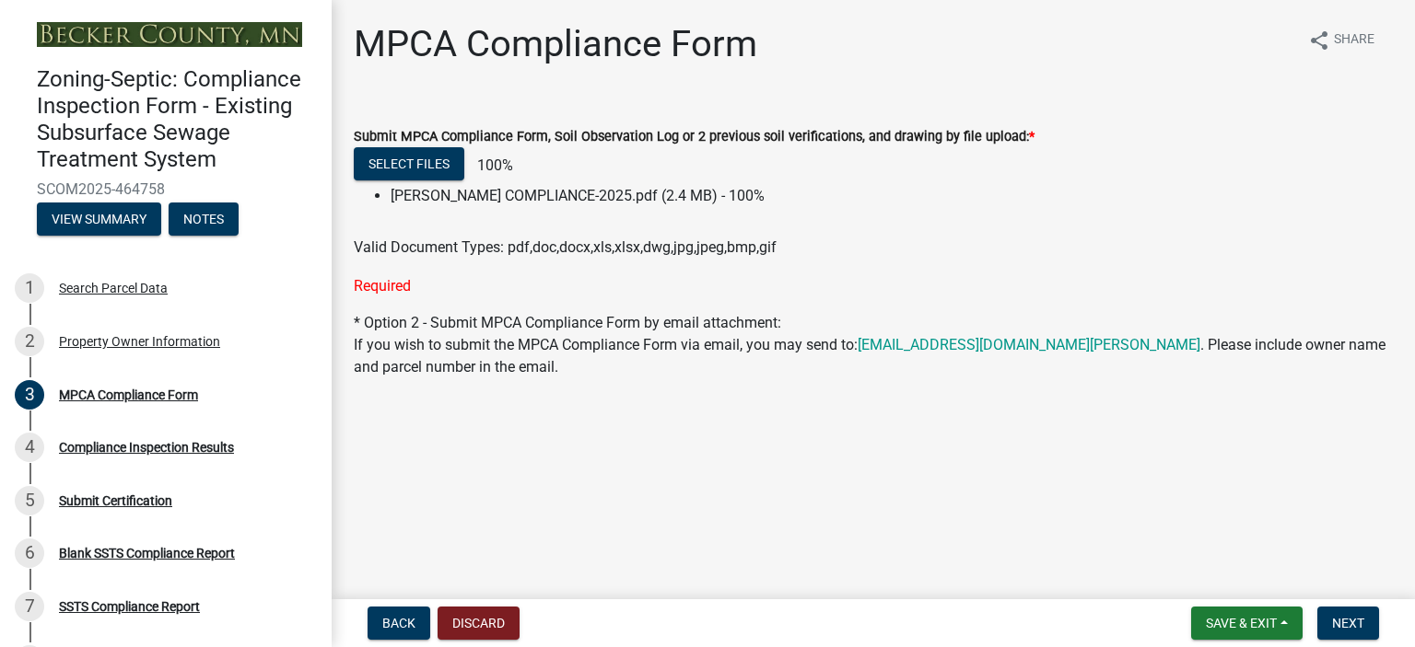
click at [392, 282] on div "Required" at bounding box center [873, 286] width 1039 height 22
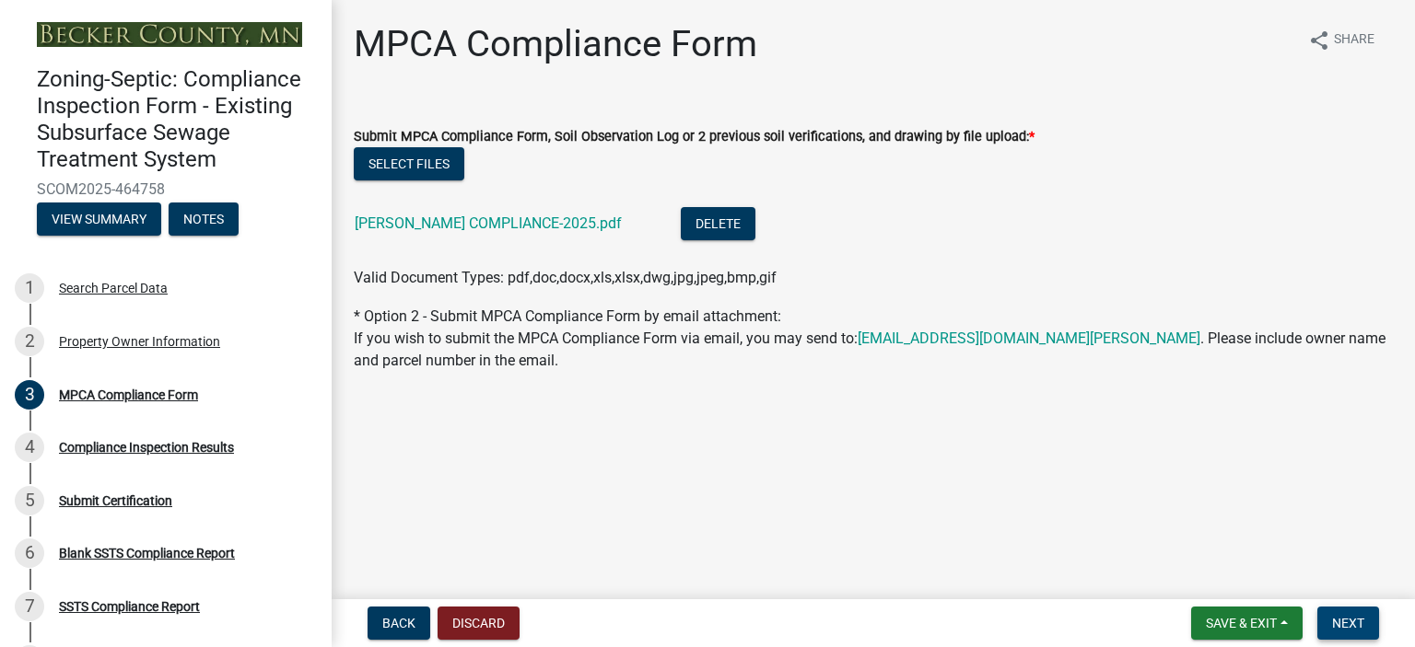
click at [1343, 624] on span "Next" at bounding box center [1348, 623] width 32 height 15
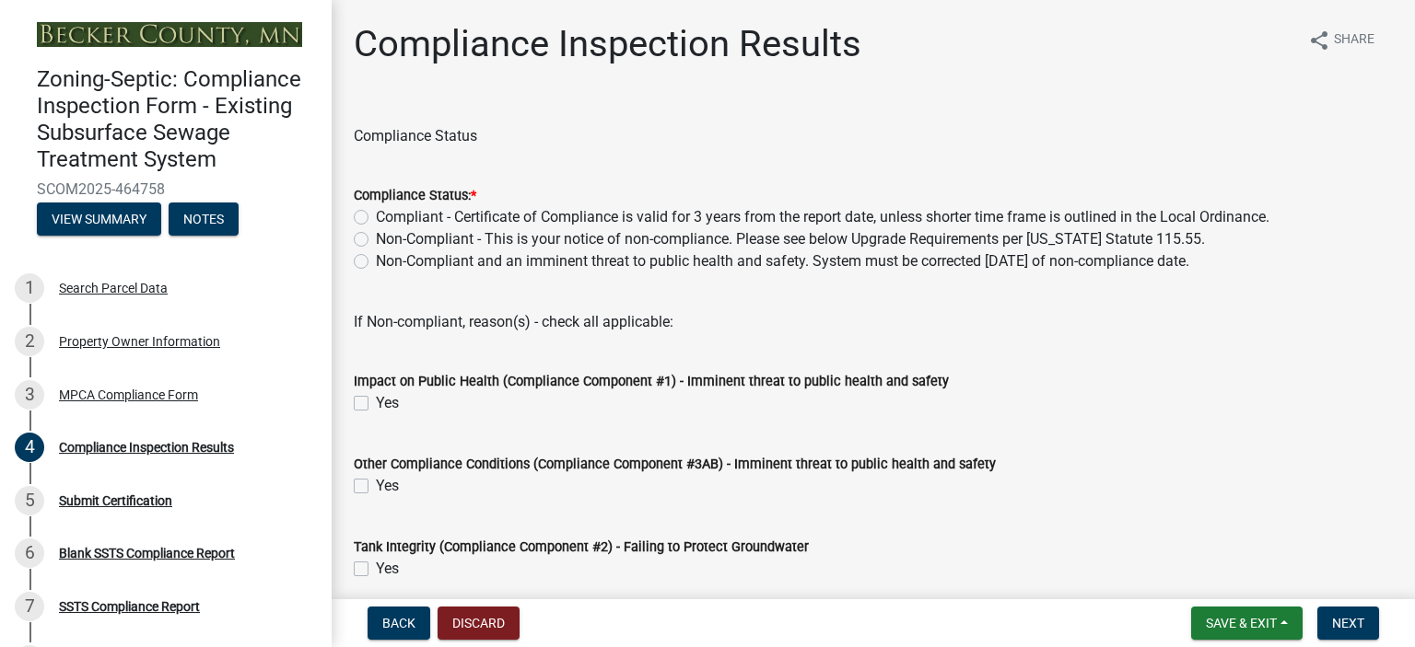
click at [376, 219] on label "Compliant - Certificate of Compliance is valid for 3 years from the report date…" at bounding box center [822, 217] width 893 height 22
click at [376, 218] on input "Compliant - Certificate of Compliance is valid for 3 years from the report date…" at bounding box center [382, 212] width 12 height 12
radio input "true"
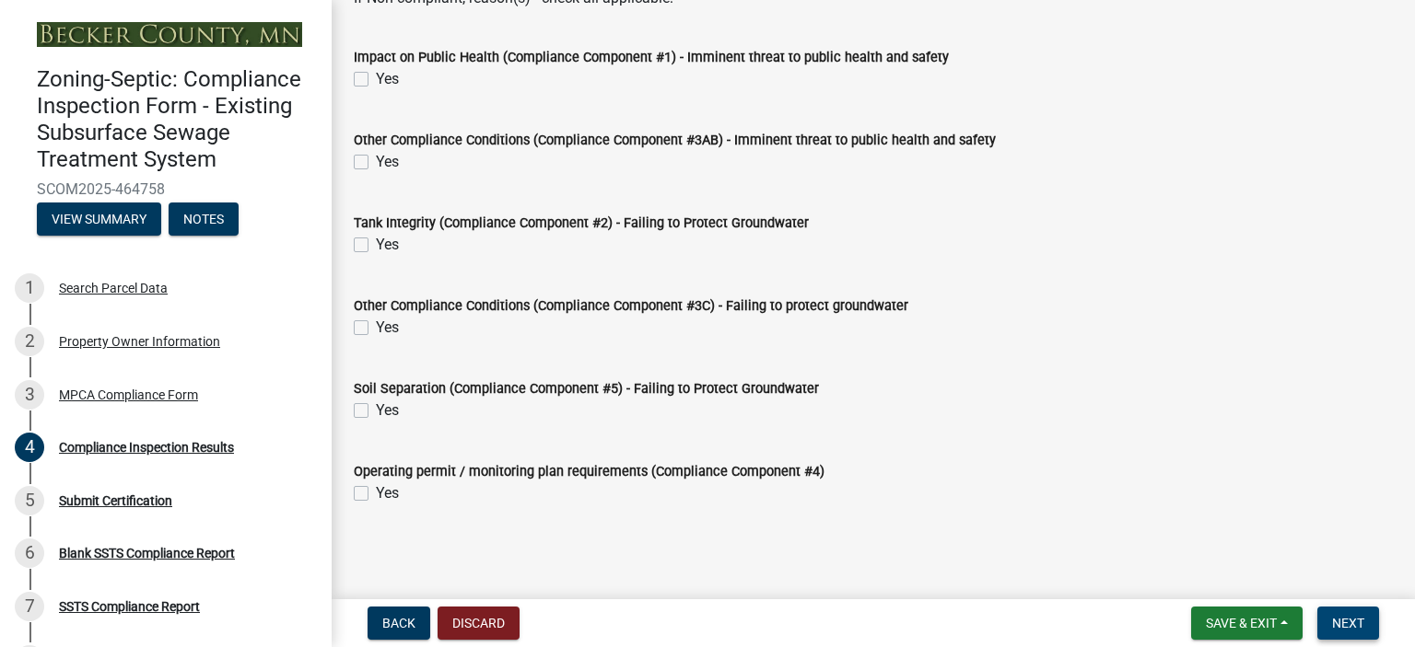
click at [1352, 625] on span "Next" at bounding box center [1348, 623] width 32 height 15
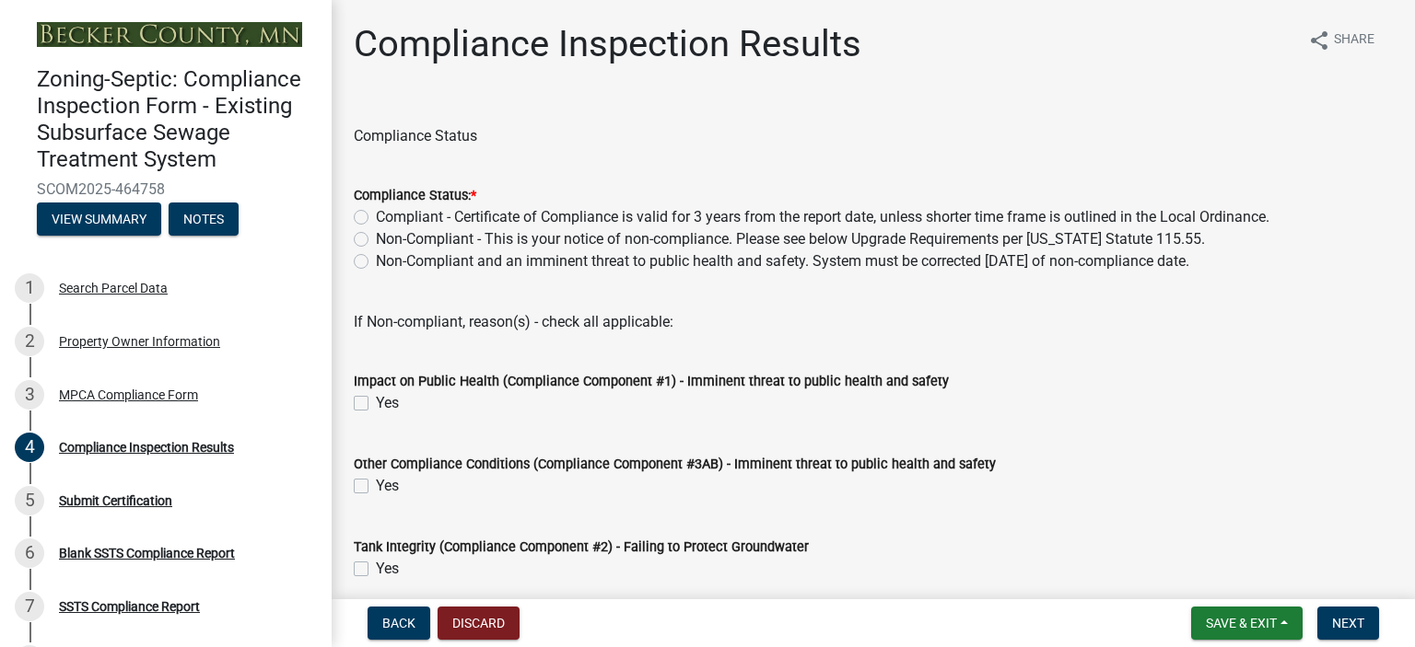
click at [376, 217] on label "Compliant - Certificate of Compliance is valid for 3 years from the report date…" at bounding box center [822, 217] width 893 height 22
click at [376, 217] on input "Compliant - Certificate of Compliance is valid for 3 years from the report date…" at bounding box center [382, 212] width 12 height 12
radio input "true"
click at [1335, 614] on button "Next" at bounding box center [1348, 623] width 62 height 33
click at [376, 211] on label "Compliant - Certificate of Compliance is valid for 3 years from the report date…" at bounding box center [822, 217] width 893 height 22
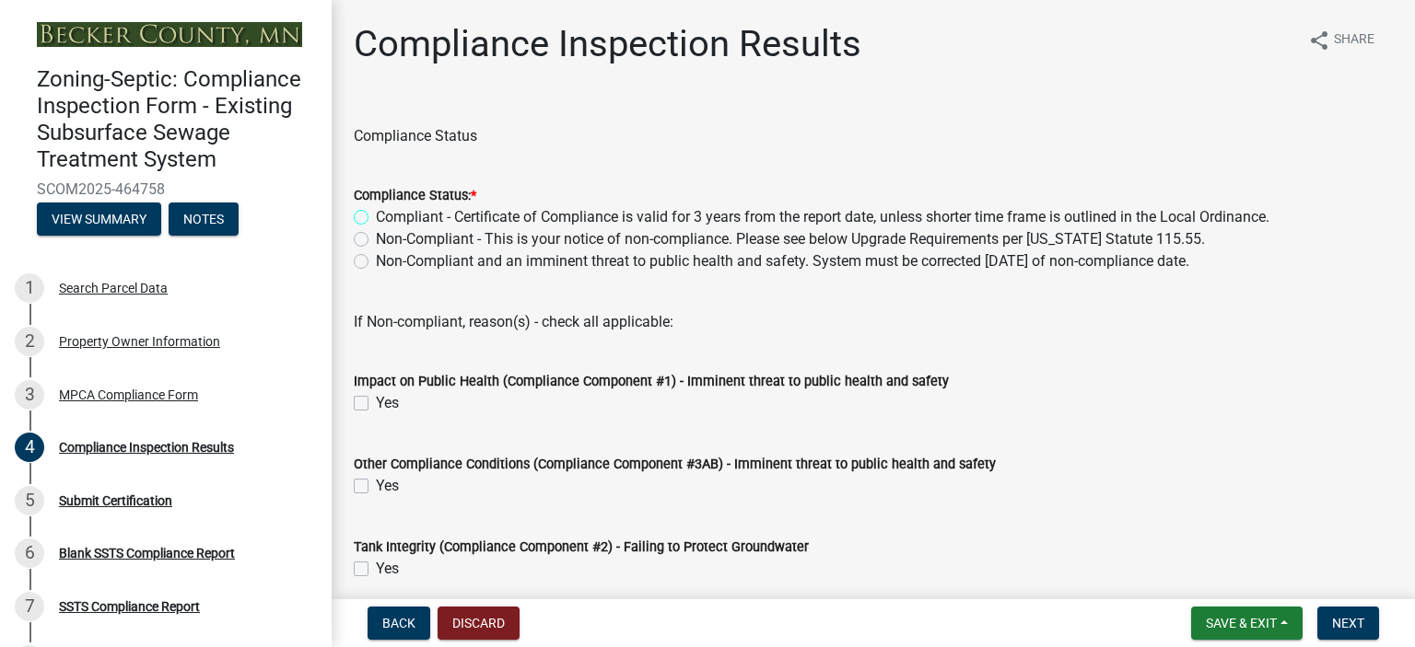
click at [376, 211] on input "Compliant - Certificate of Compliance is valid for 3 years from the report date…" at bounding box center [382, 212] width 12 height 12
radio input "true"
click at [1337, 617] on span "Next" at bounding box center [1348, 623] width 32 height 15
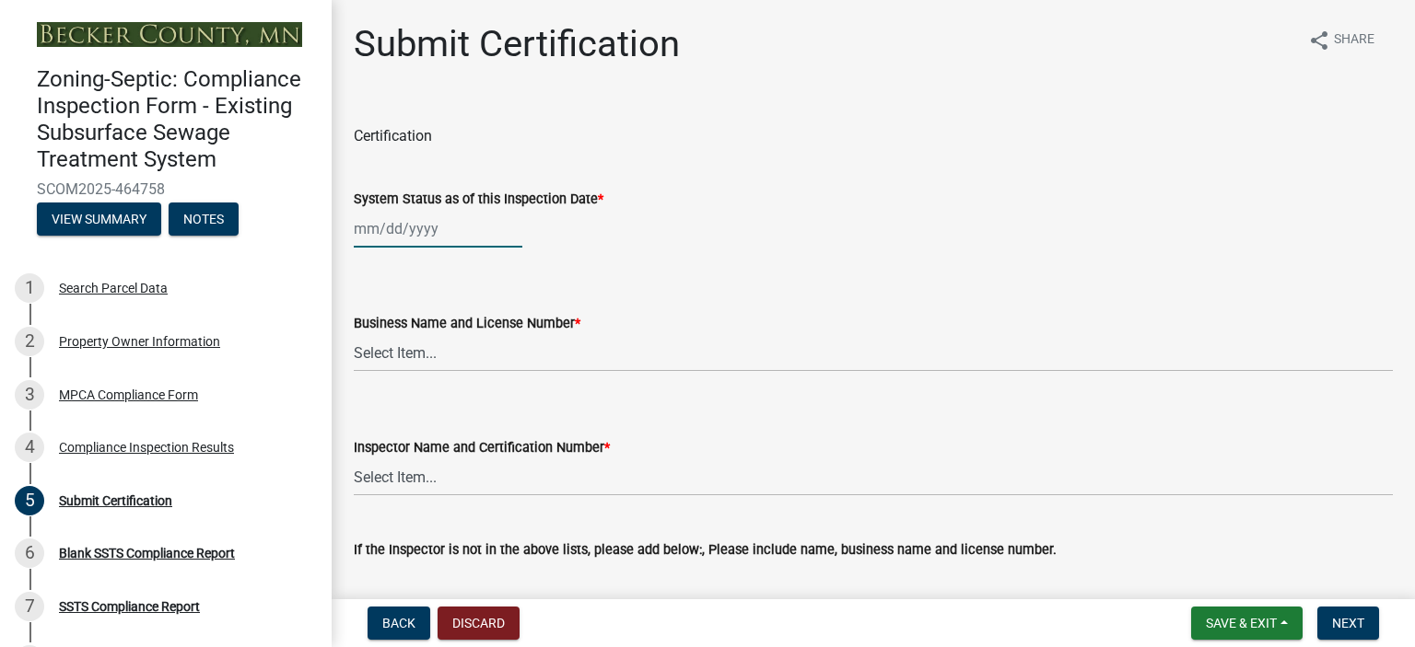
click at [423, 224] on div at bounding box center [438, 229] width 169 height 38
select select "8"
select select "2025"
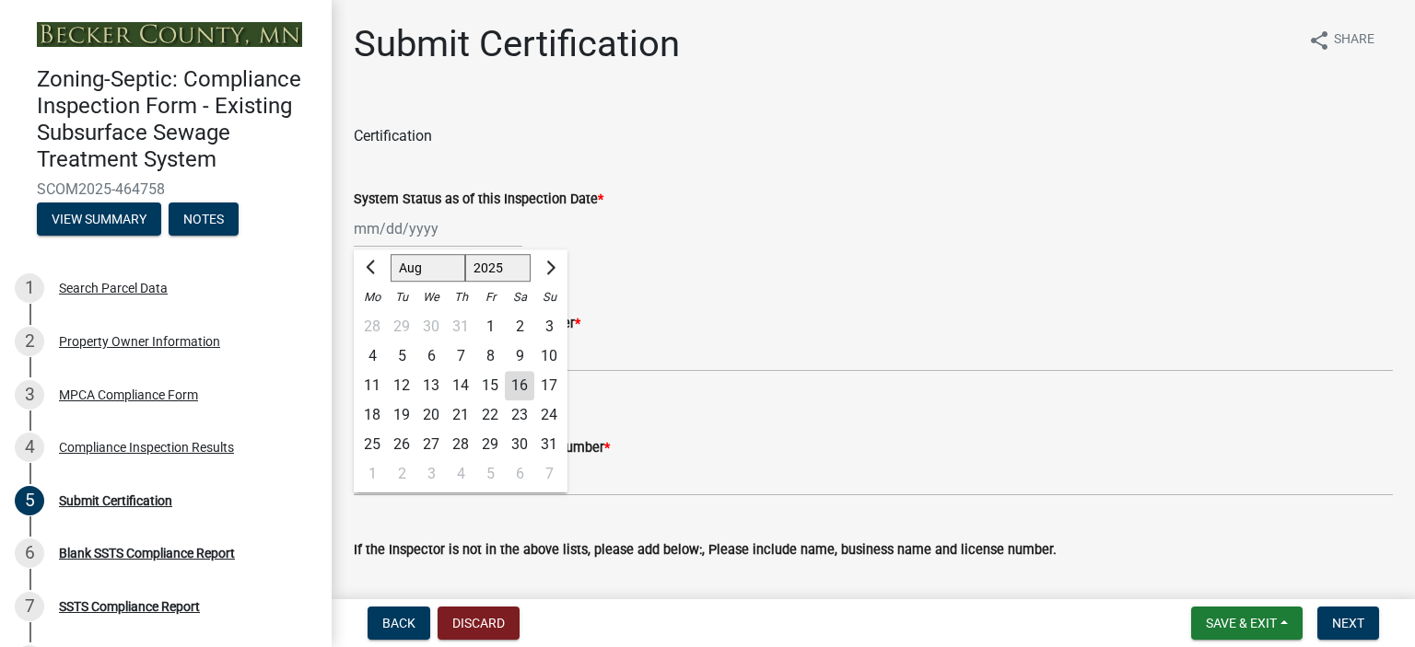
click at [405, 388] on div "12" at bounding box center [401, 385] width 29 height 29
type input "[DATE]"
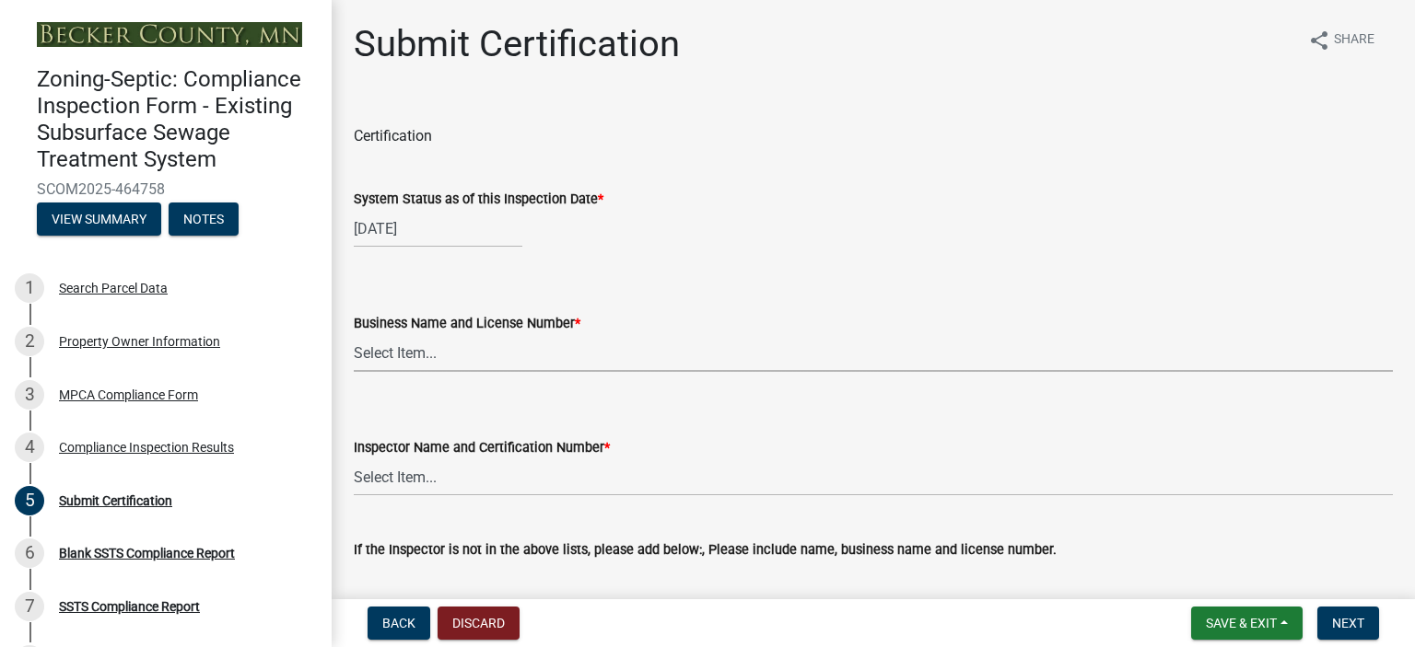
click at [402, 356] on select "Select Item... OTHER – Not listed (please add in next field and we will add to …" at bounding box center [873, 353] width 1039 height 38
click at [354, 334] on select "Select Item... OTHER – Not listed (please add in next field and we will add to …" at bounding box center [873, 353] width 1039 height 38
select select "bcfe7f5e-9e4b-476e-b21b-9e772d6d3856"
click at [398, 478] on select "Select Item... OTHER – Not listed (please add in next field and we will add to …" at bounding box center [873, 478] width 1039 height 38
click at [354, 459] on select "Select Item... OTHER – Not listed (please add in next field and we will add to …" at bounding box center [873, 478] width 1039 height 38
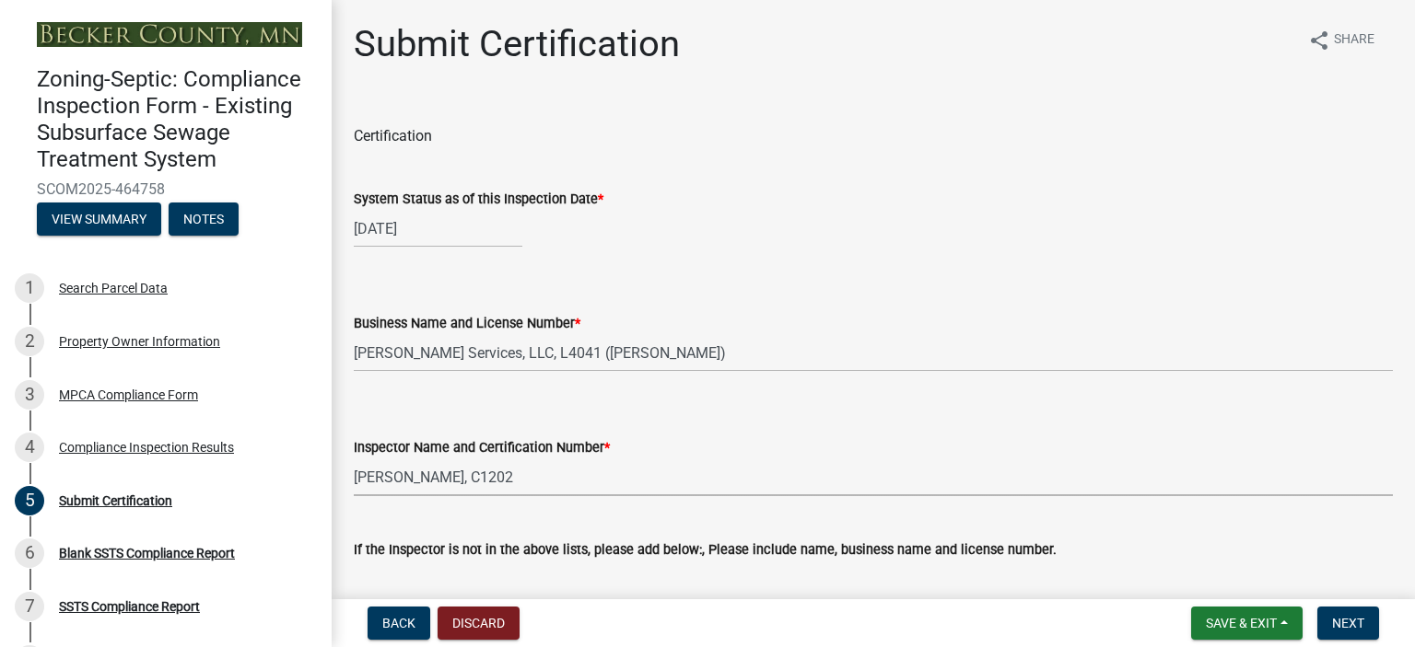
select select "a787d007-a62e-41ac-9f04-dcf6cd6a5779"
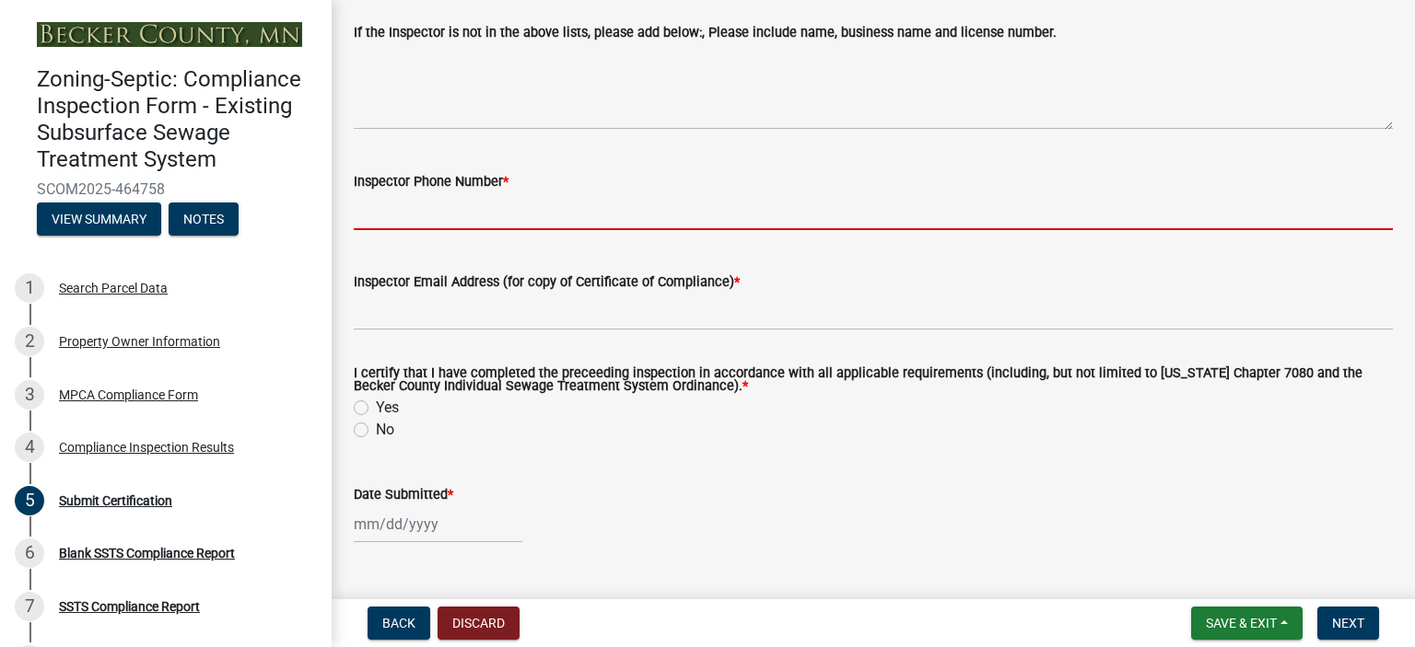
click at [531, 216] on input "Inspector Phone Number *" at bounding box center [873, 211] width 1039 height 38
type input "2188501248"
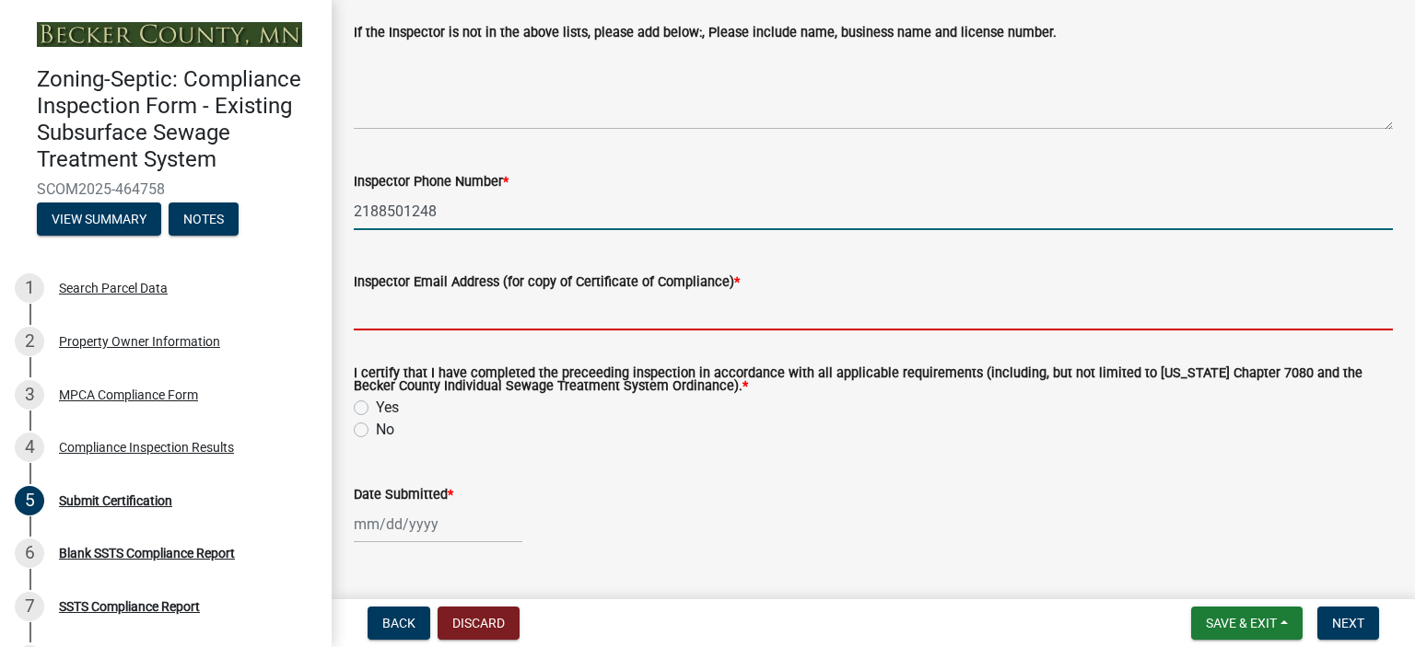
type input "[PERSON_NAME][DOMAIN_NAME][EMAIL_ADDRESS][DOMAIN_NAME]"
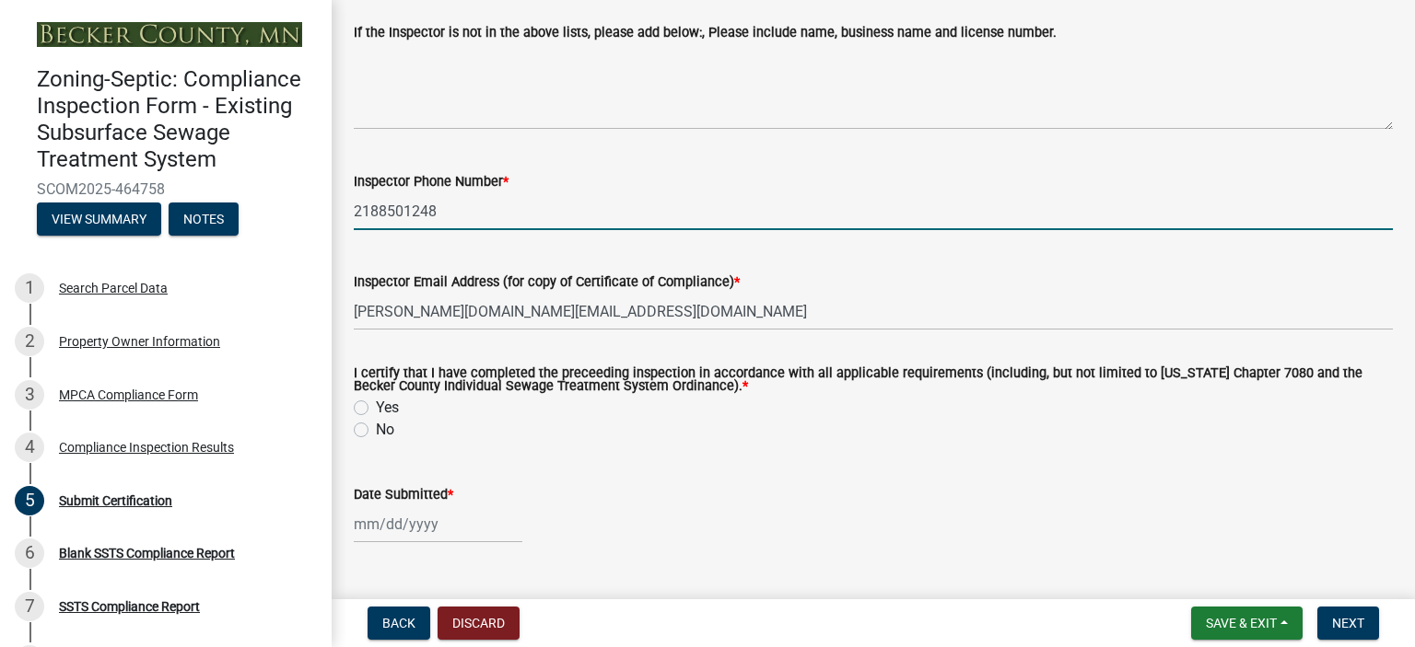
click at [376, 402] on label "Yes" at bounding box center [387, 408] width 23 height 22
click at [376, 402] on input "Yes" at bounding box center [382, 403] width 12 height 12
radio input "true"
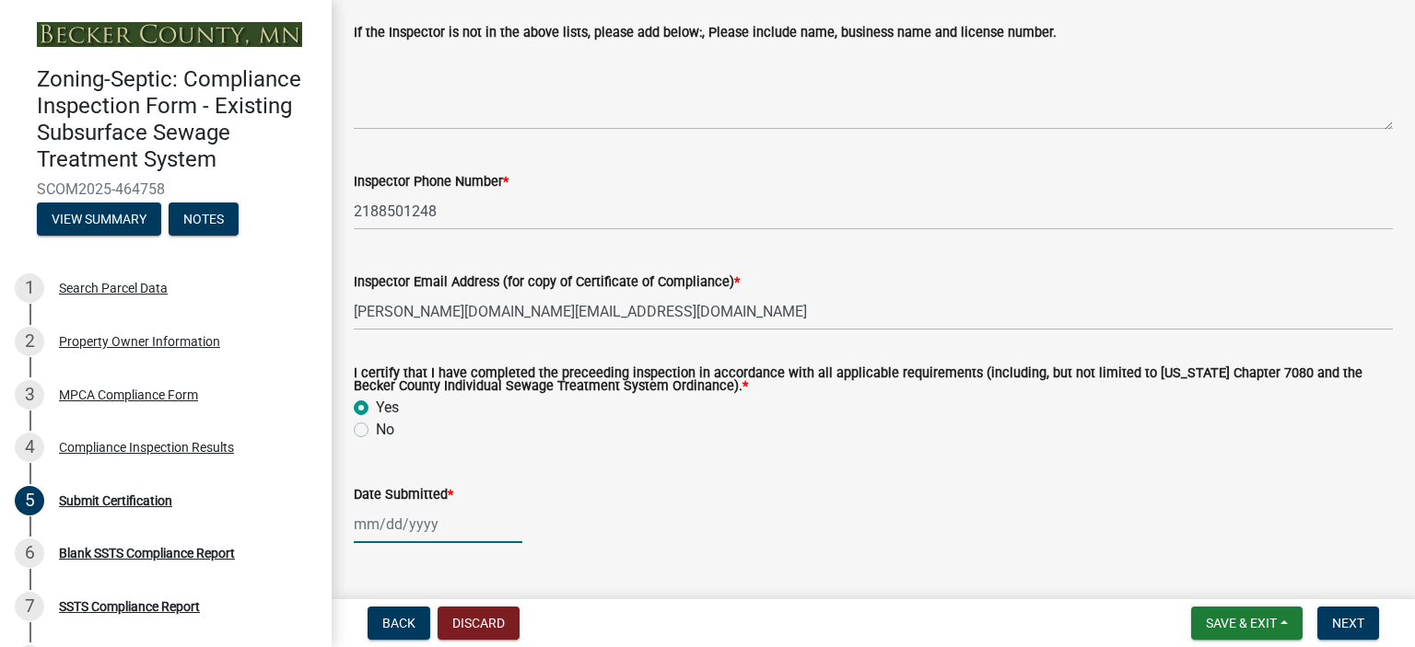
click at [384, 521] on div at bounding box center [438, 525] width 169 height 38
select select "8"
select select "2025"
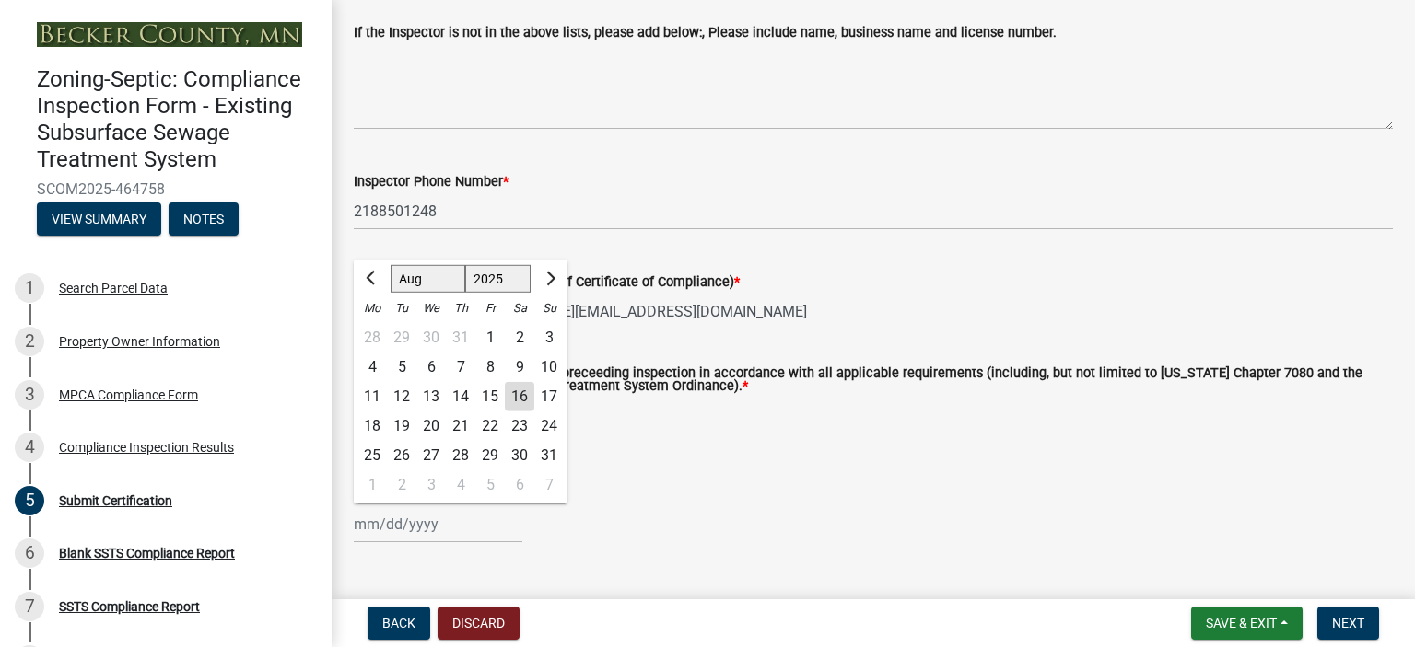
click at [524, 389] on div "16" at bounding box center [519, 396] width 29 height 29
type input "[DATE]"
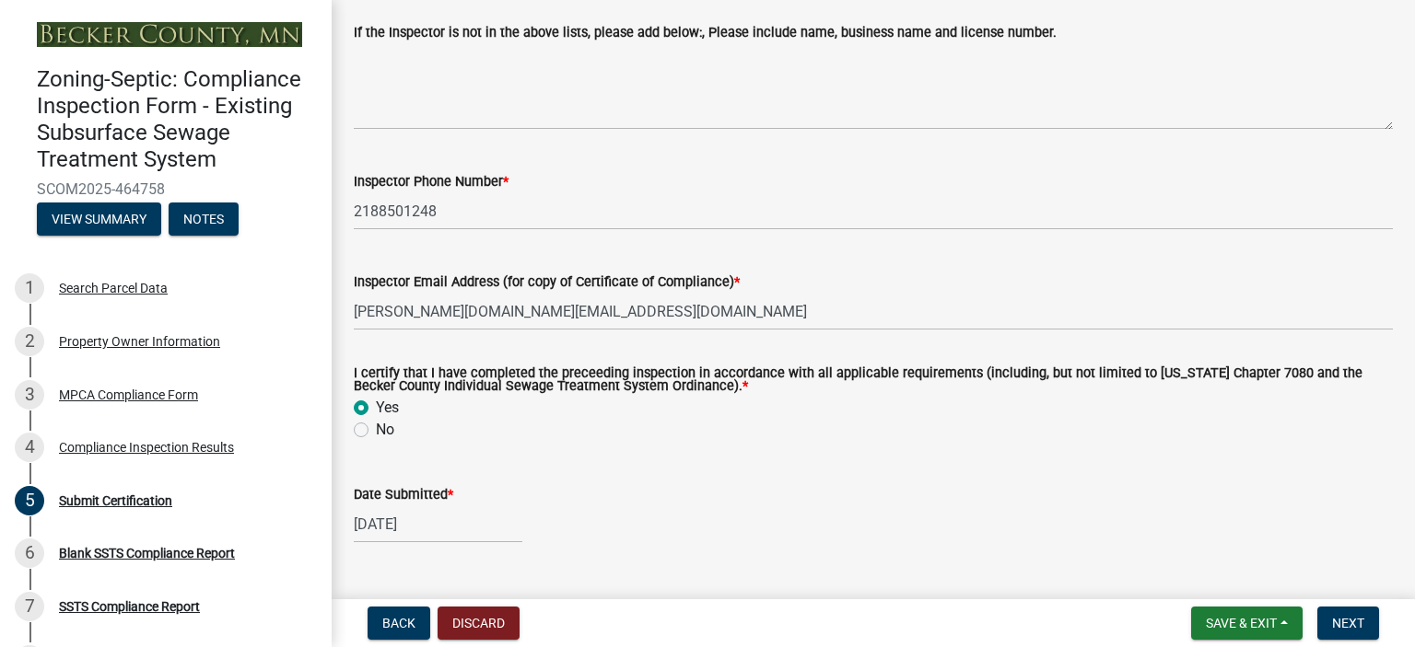
scroll to position [690, 0]
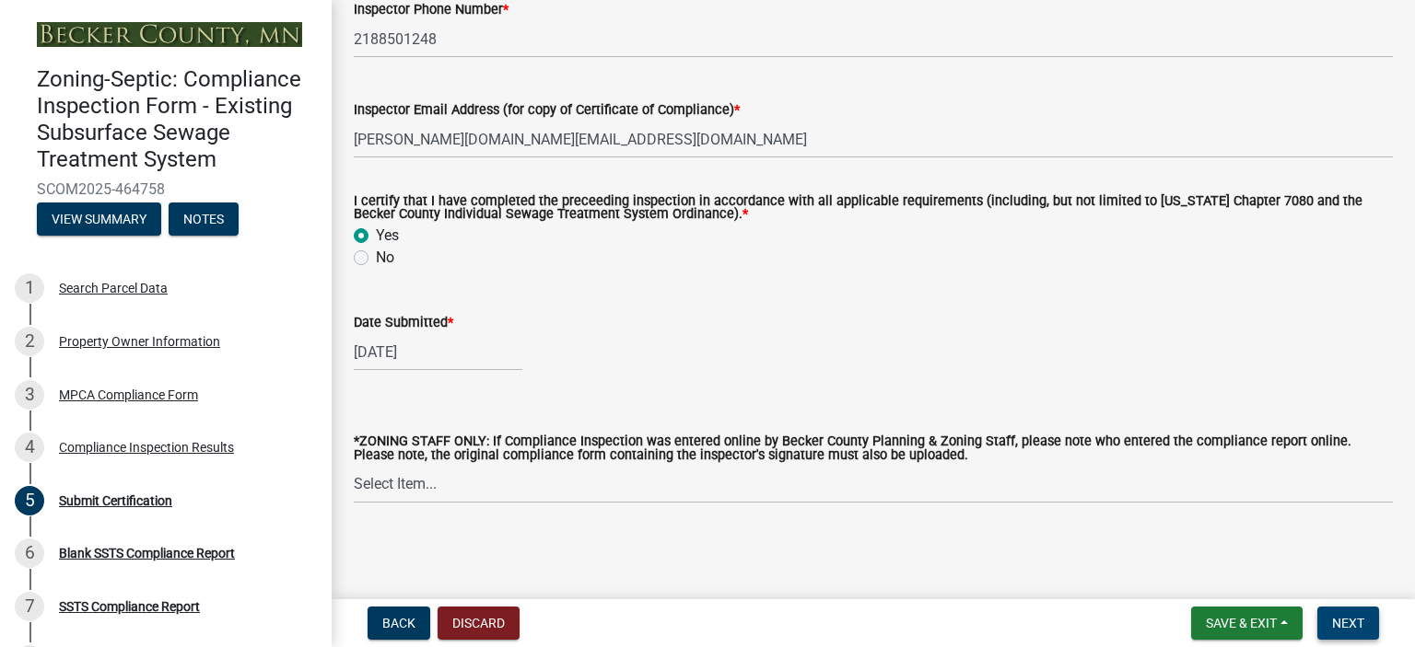
click at [1355, 618] on span "Next" at bounding box center [1348, 623] width 32 height 15
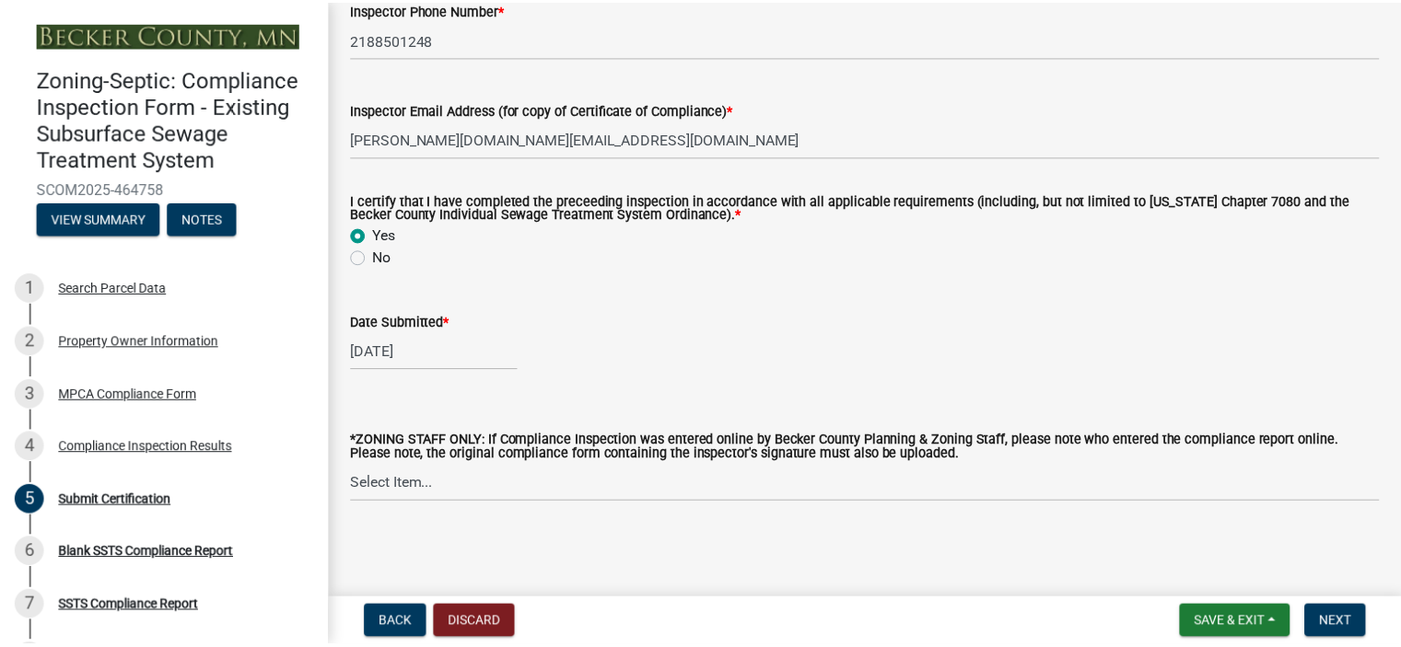
scroll to position [0, 0]
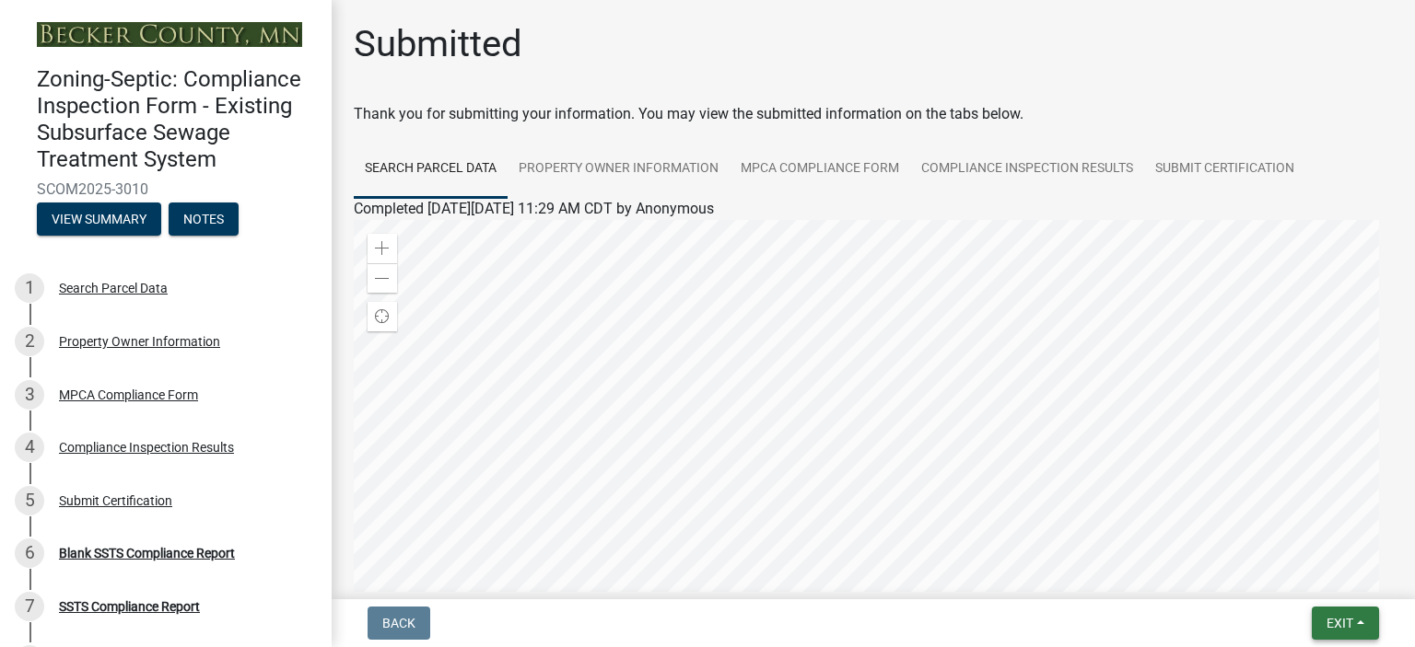
click at [1359, 618] on button "Exit" at bounding box center [1345, 623] width 67 height 33
click at [1300, 581] on button "Save & Exit" at bounding box center [1305, 576] width 147 height 44
